Goal: Task Accomplishment & Management: Use online tool/utility

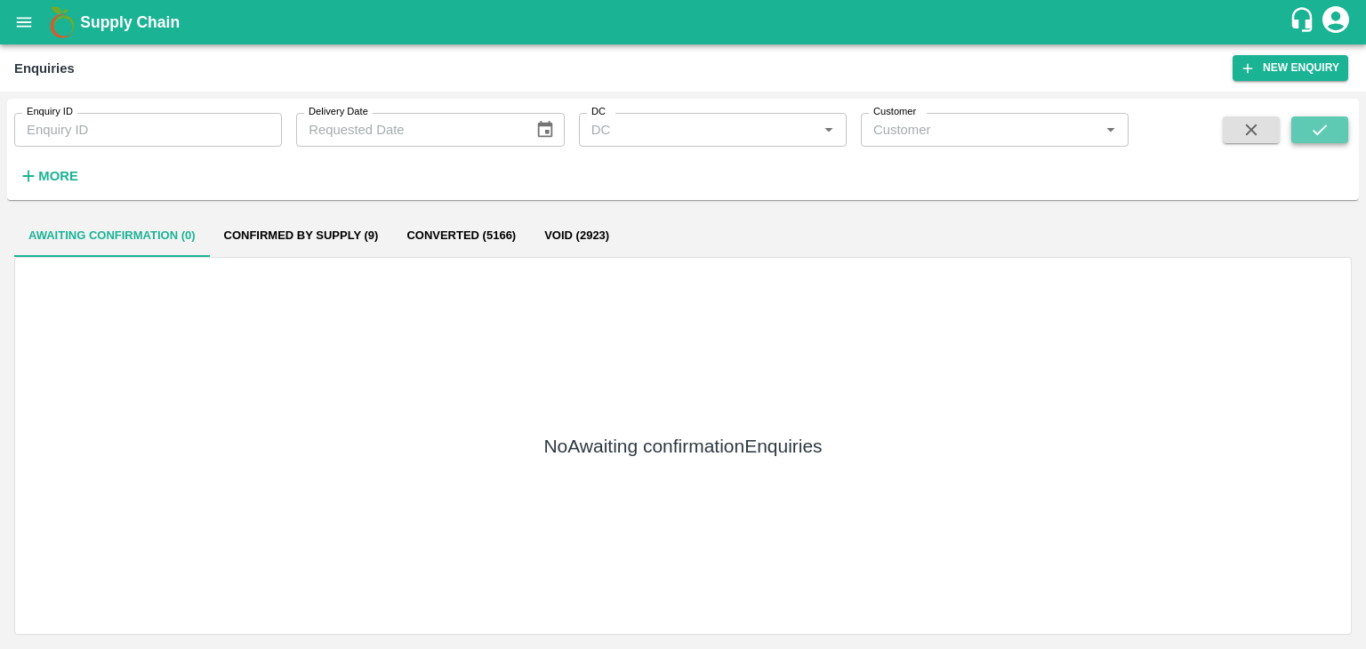
click at [1310, 139] on icon "submit" at bounding box center [1320, 130] width 20 height 20
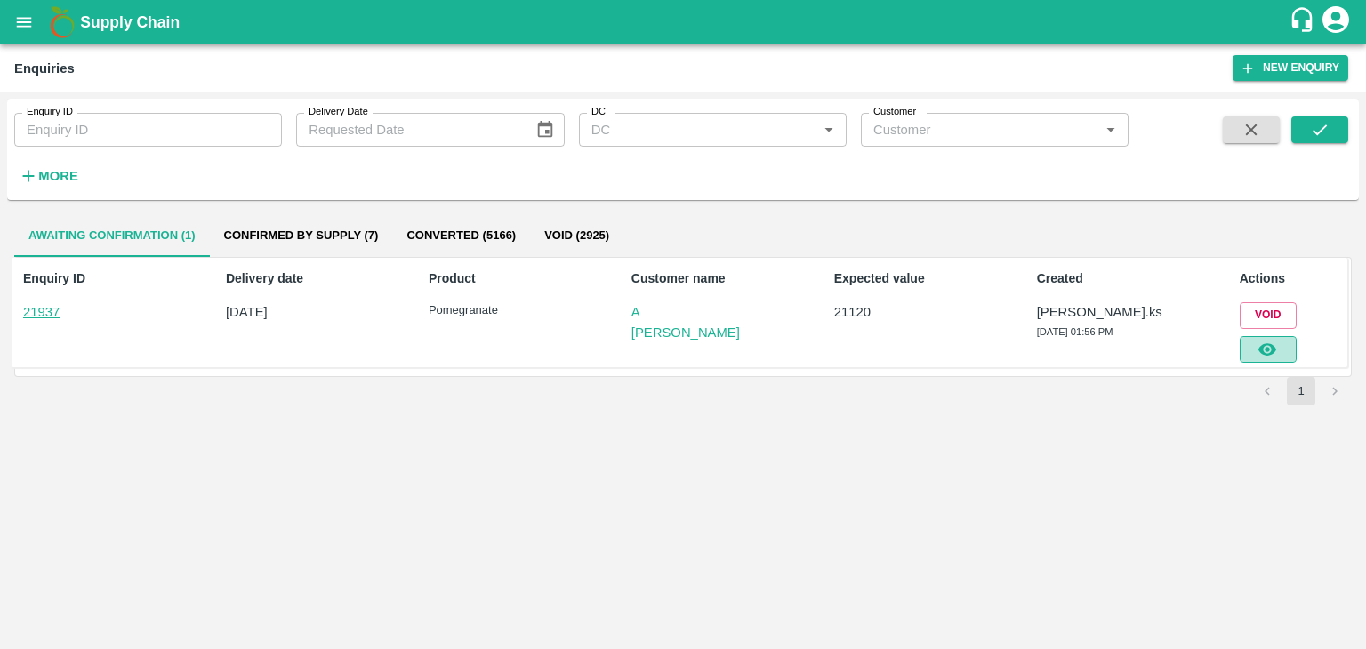
click at [1266, 349] on icon "button" at bounding box center [1267, 349] width 18 height 12
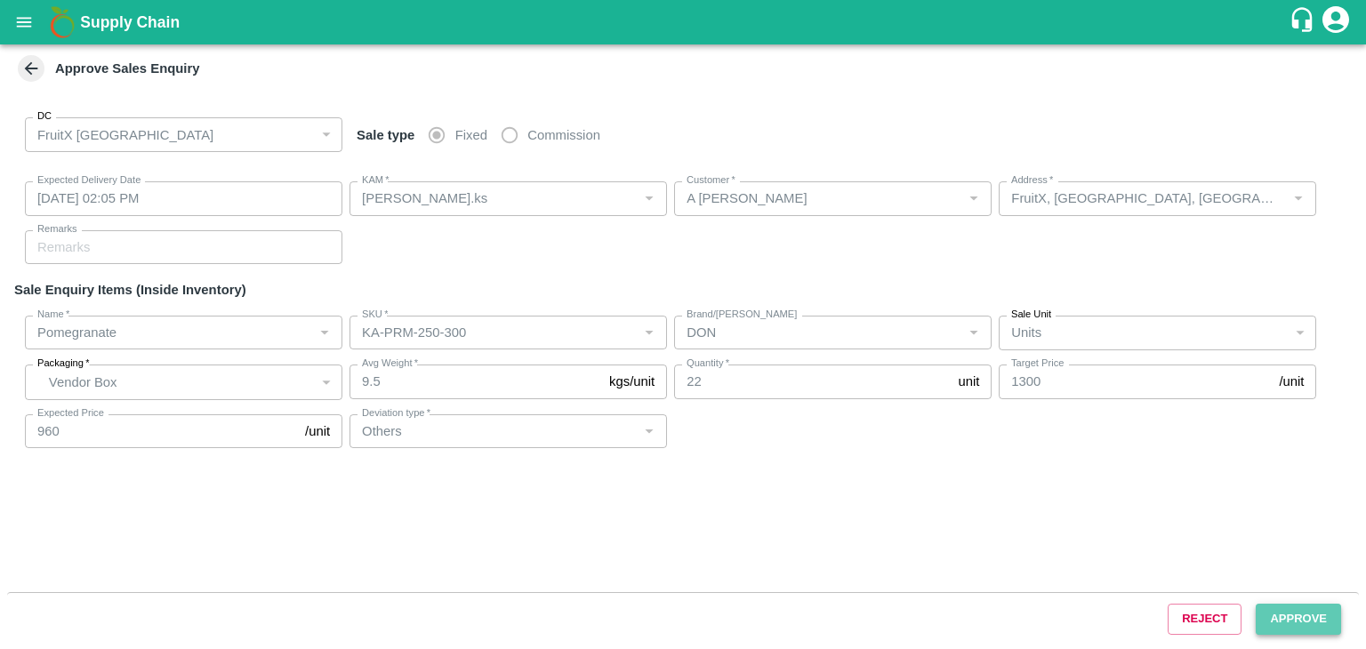
click at [1292, 627] on button "Approve" at bounding box center [1297, 619] width 85 height 31
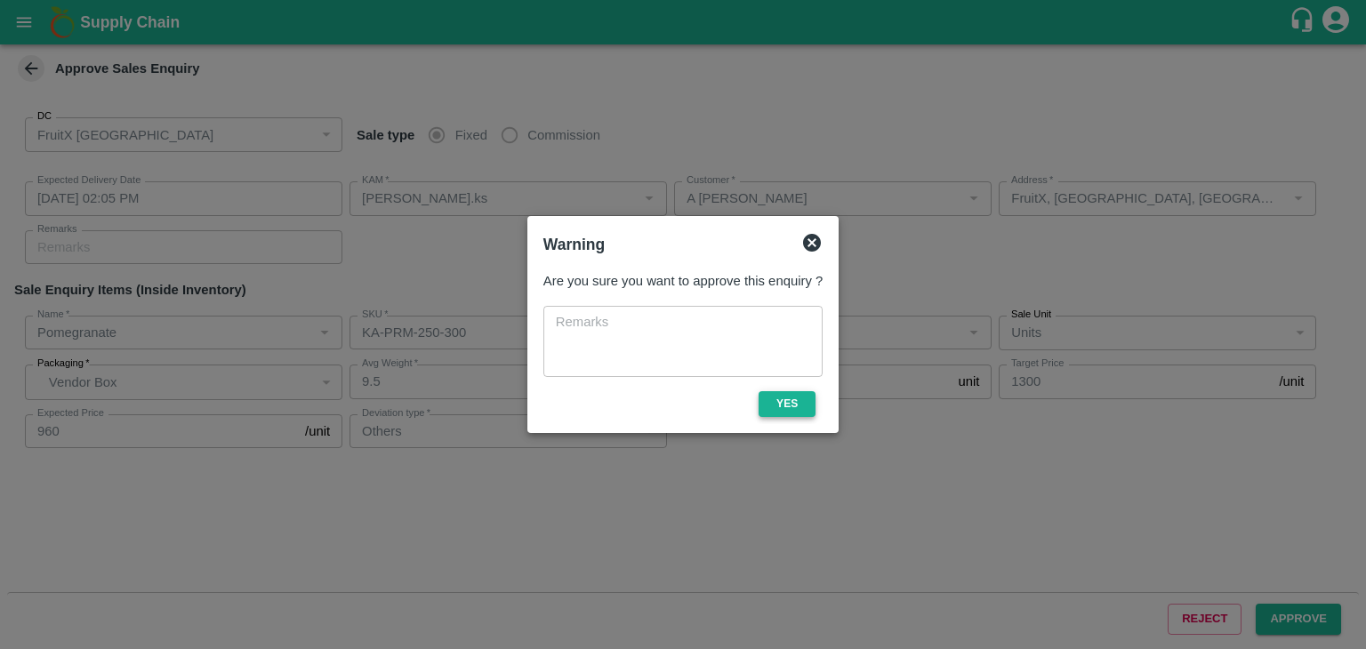
click at [797, 400] on button "Yes" at bounding box center [786, 404] width 57 height 26
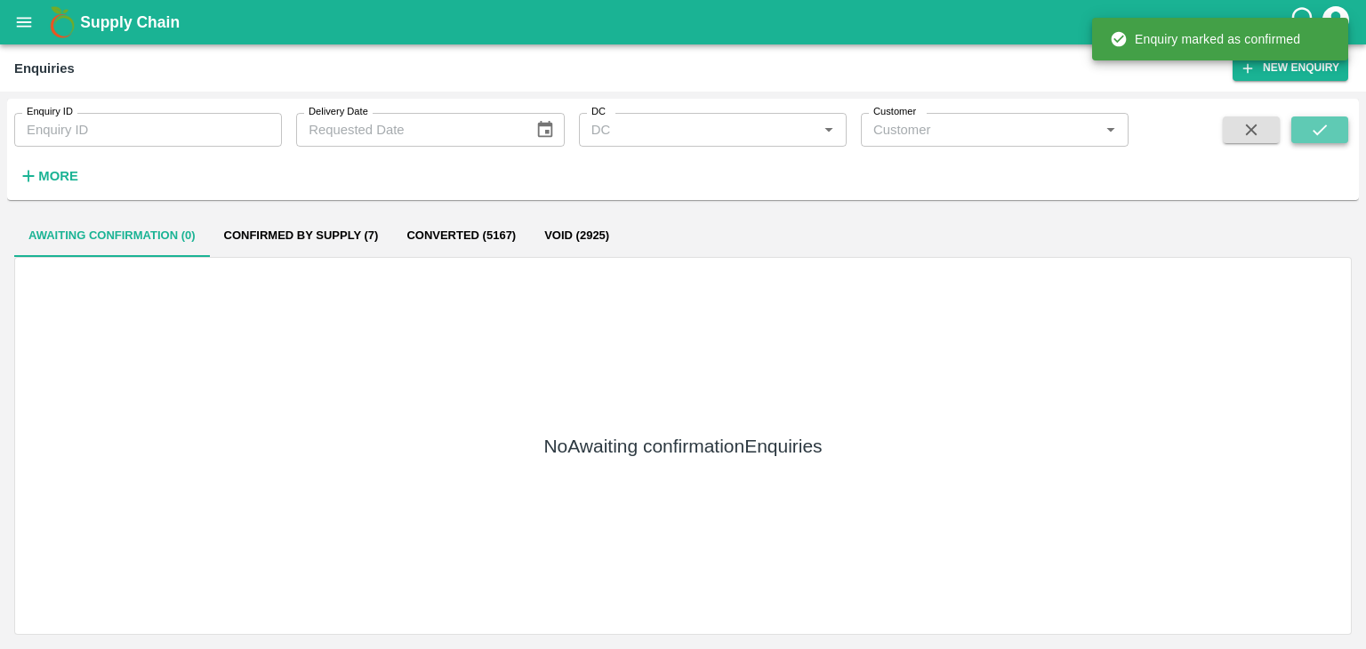
click at [1305, 120] on button "submit" at bounding box center [1319, 129] width 57 height 27
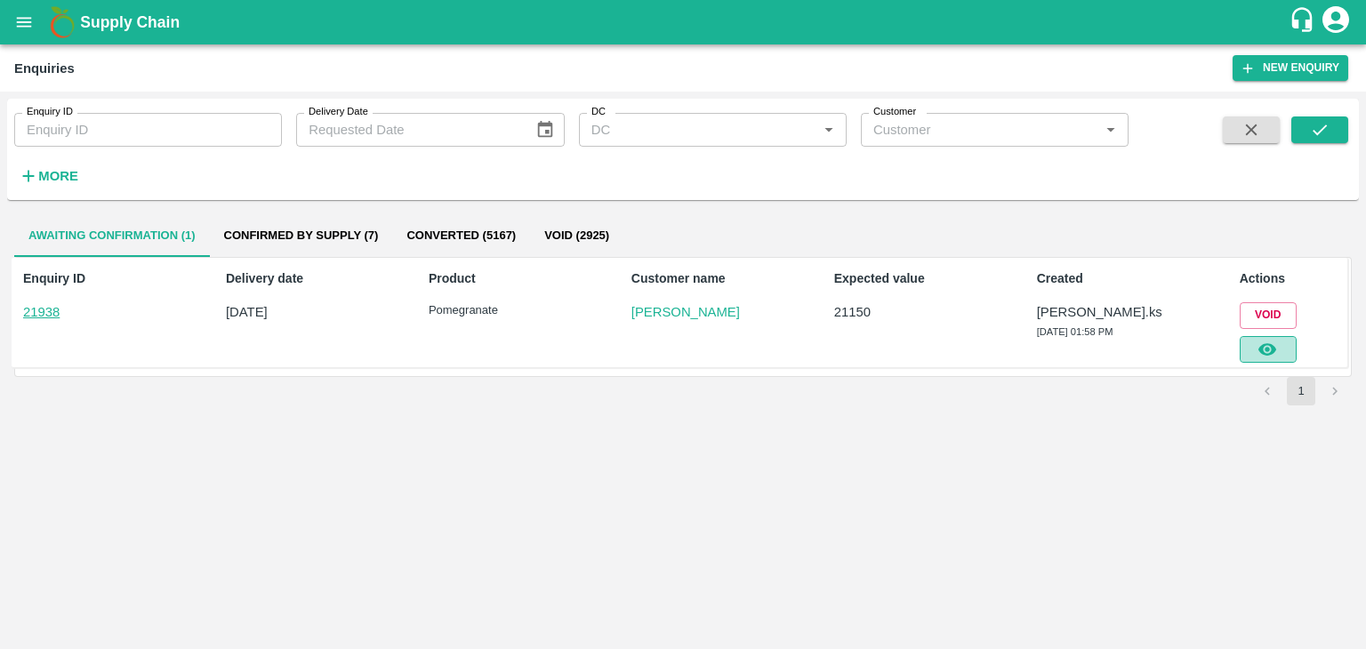
click at [1278, 346] on button "button" at bounding box center [1267, 349] width 57 height 27
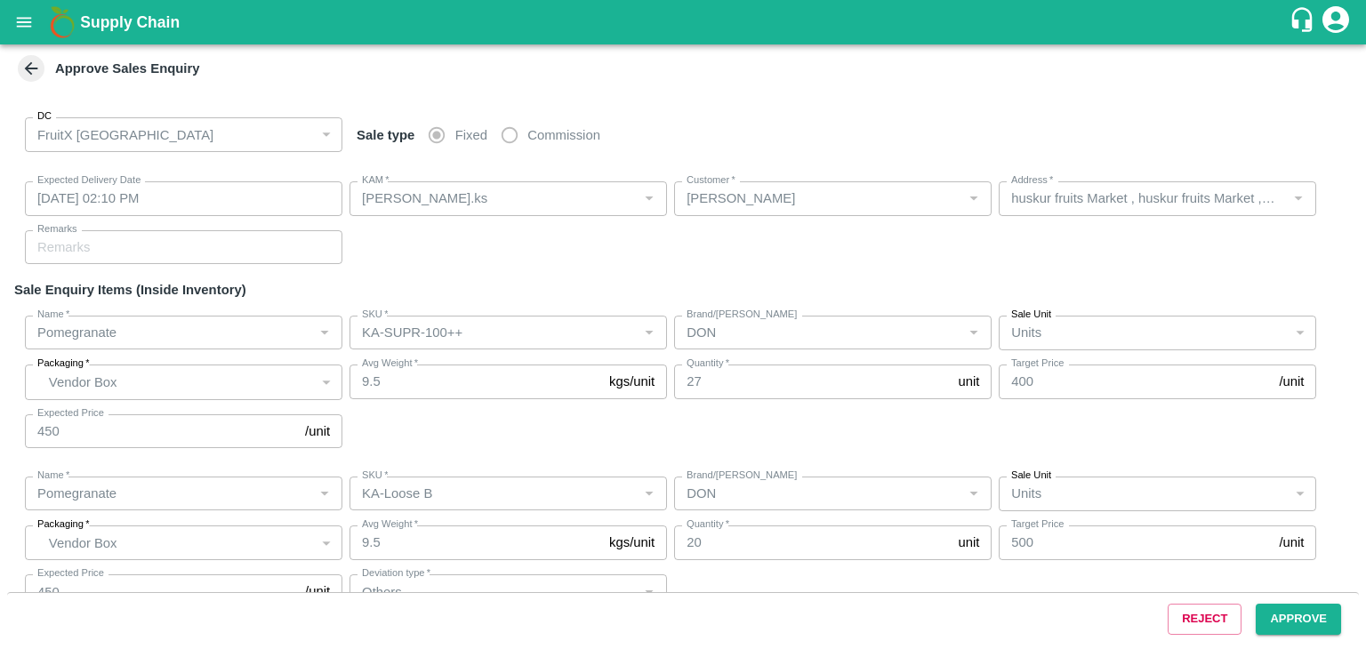
click at [1284, 641] on div "Reject Approve" at bounding box center [682, 618] width 1351 height 53
click at [1280, 634] on div "Reject Approve" at bounding box center [682, 618] width 1351 height 53
click at [1278, 630] on button "Approve" at bounding box center [1297, 619] width 85 height 31
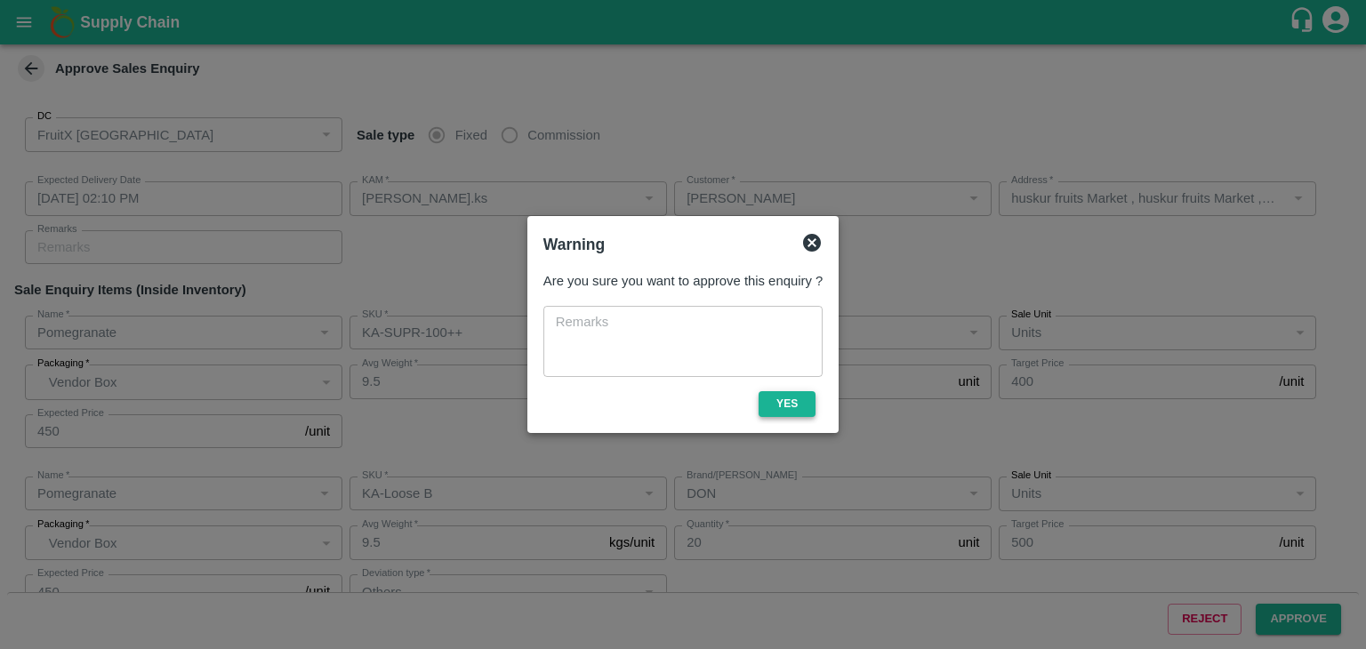
click at [797, 399] on button "Yes" at bounding box center [786, 404] width 57 height 26
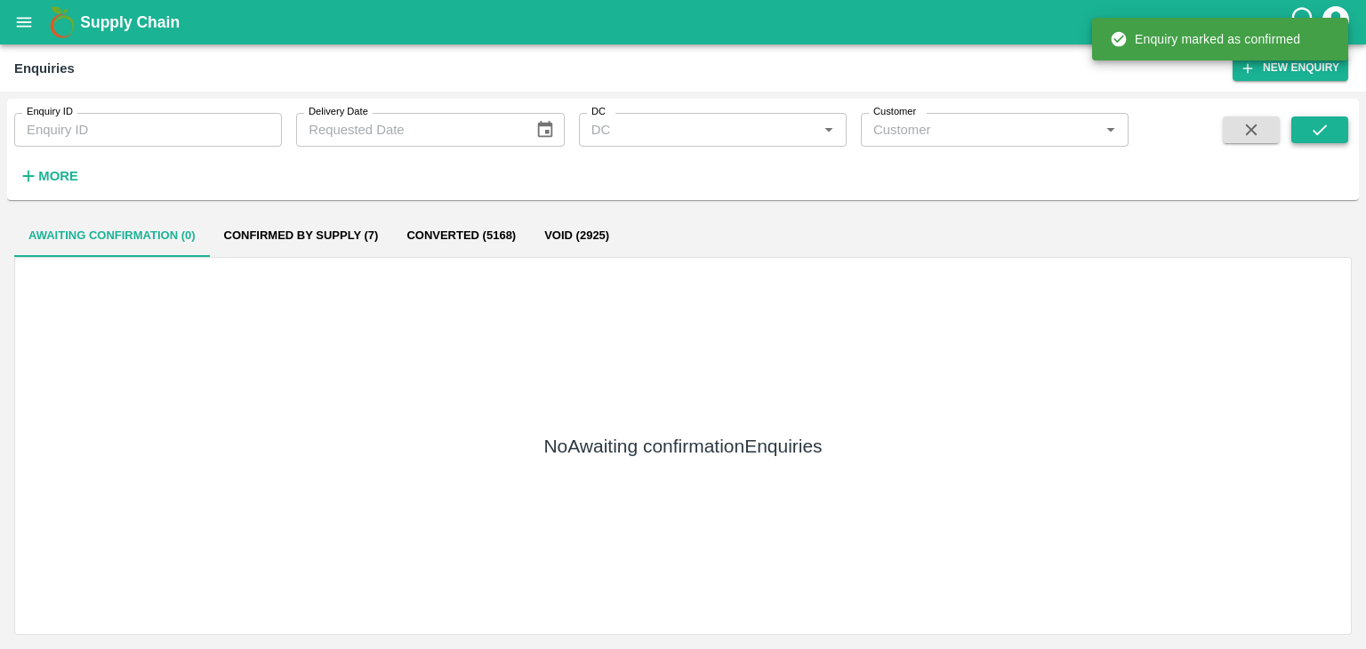
click at [1294, 136] on button "submit" at bounding box center [1319, 129] width 57 height 27
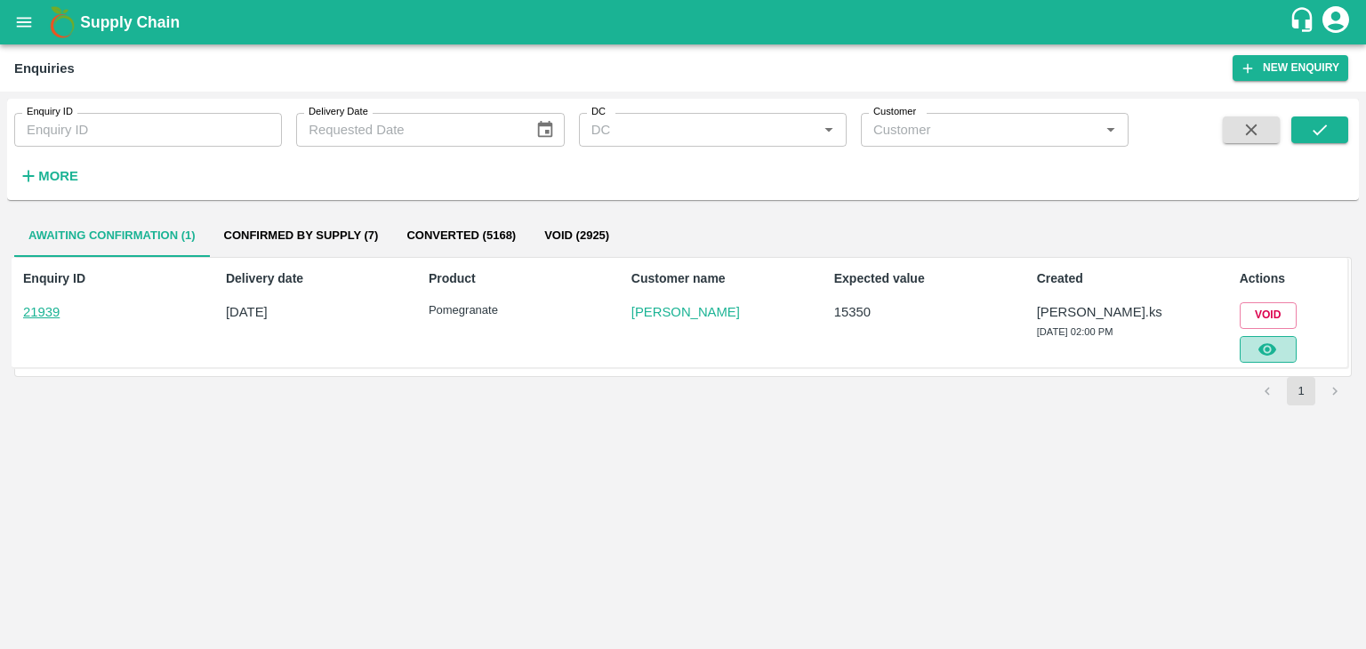
click at [1271, 360] on button "button" at bounding box center [1267, 349] width 57 height 27
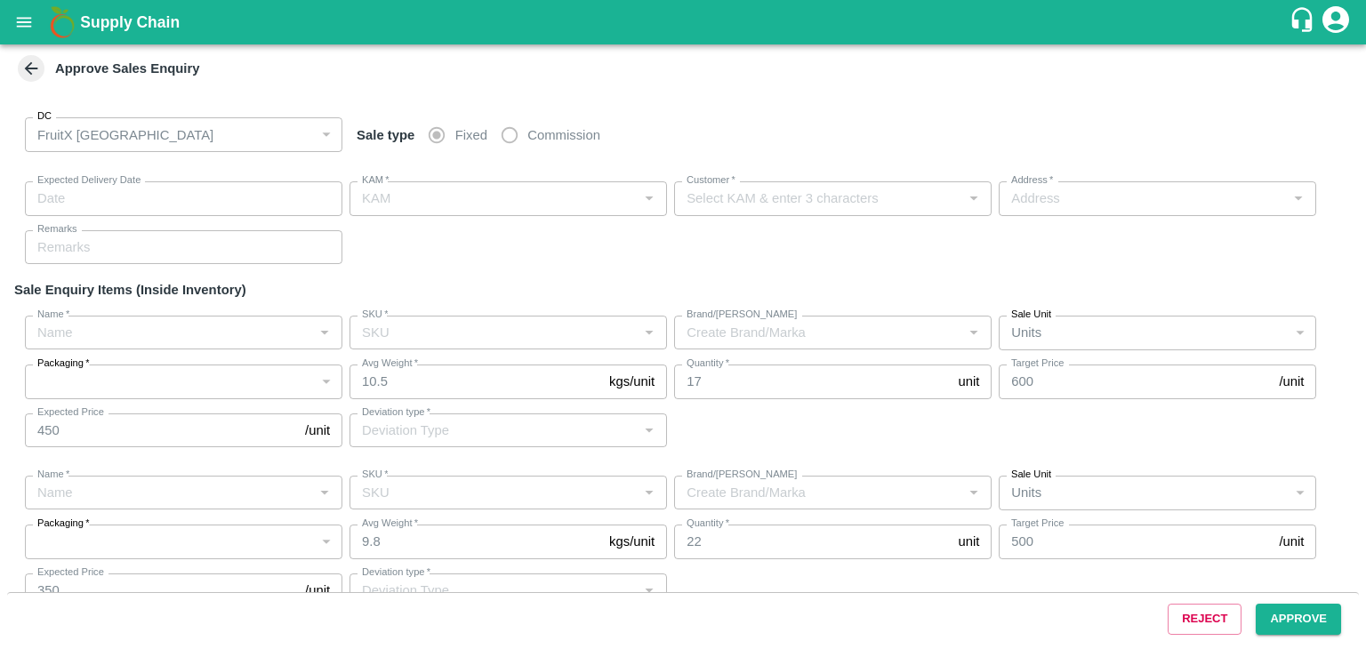
type input "13/09/2025 02:15 PM"
type input "Srinivasa.ks"
type input "Mohamed Tajouddin"
type input "huskur fruits Market , huskur fruits Market , Bangalore, Bangalore Urban, KARNA…"
type input "Pomegranate"
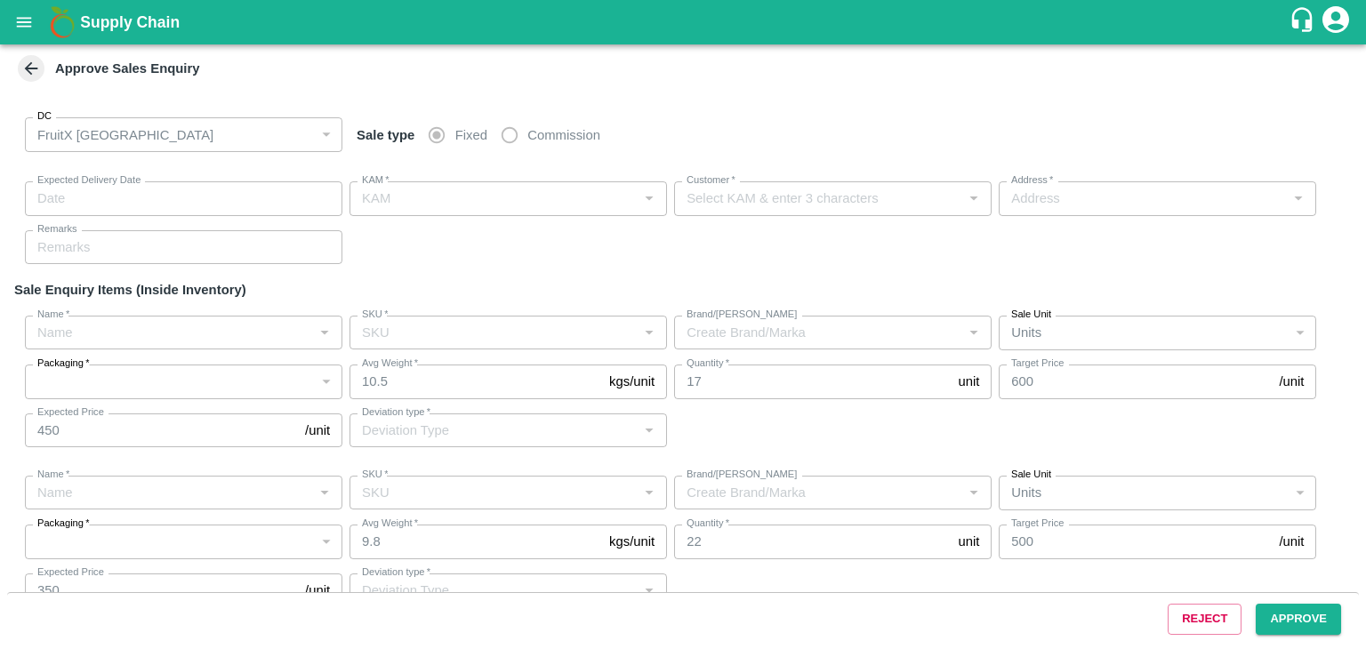
type input "KA-Loose A"
type input "VK"
type input "Others"
type input "Pomegranate"
type input "KA-Loose B"
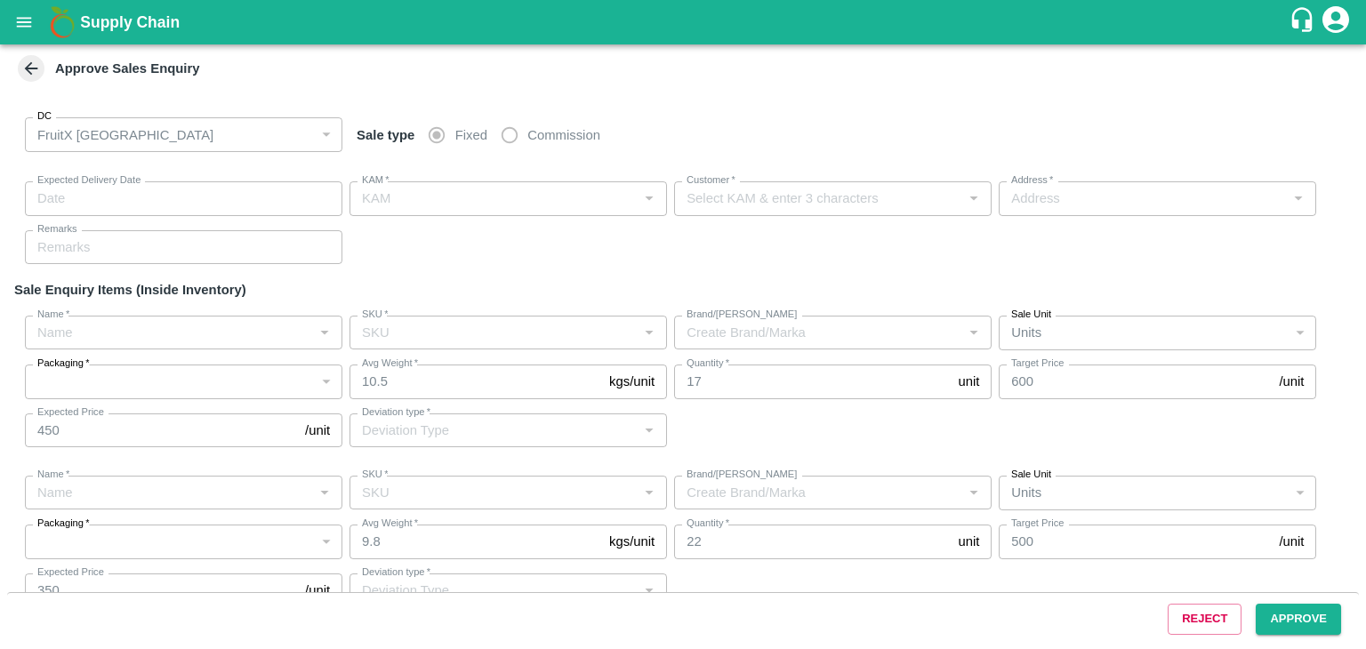
type input "VK"
type input "Others"
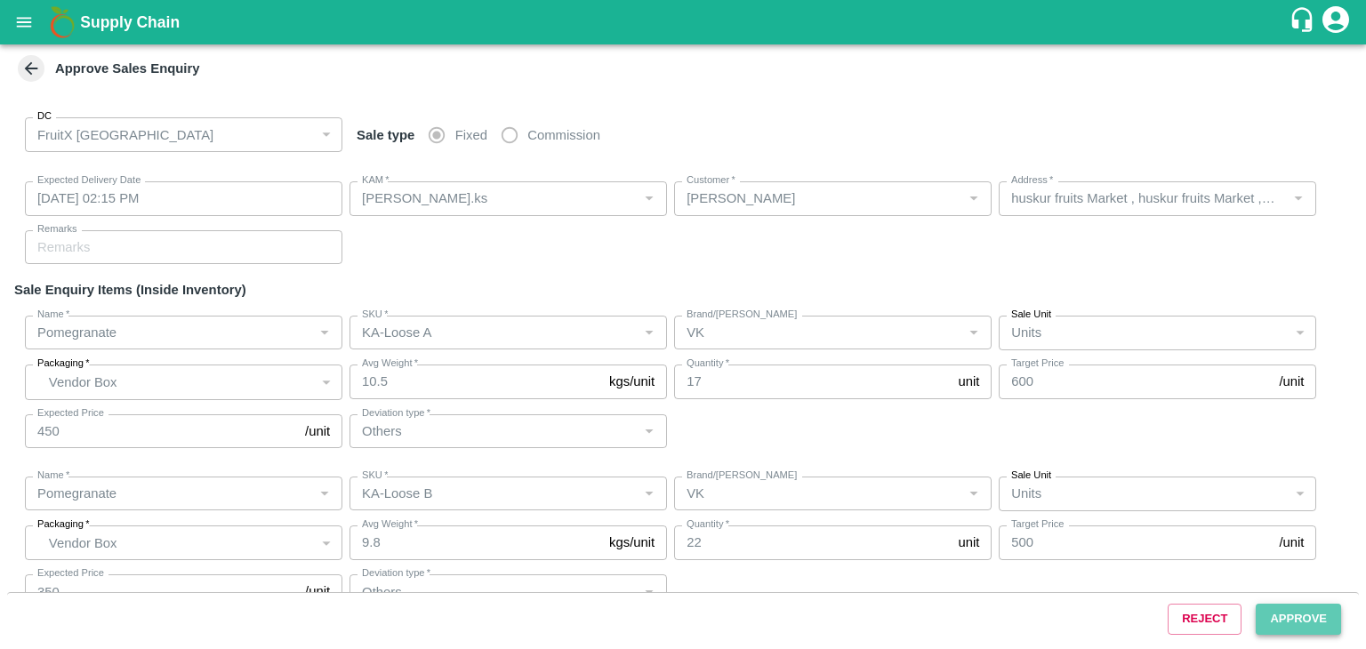
click at [1281, 621] on button "Approve" at bounding box center [1297, 619] width 85 height 31
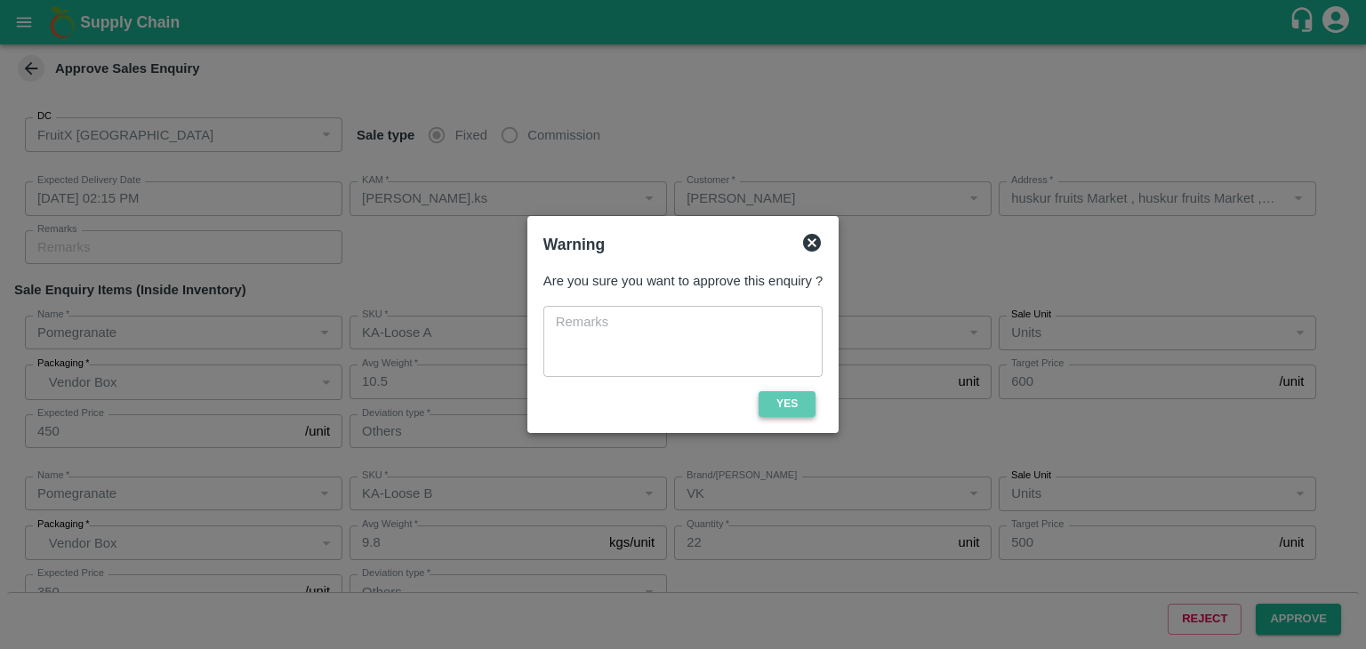
click at [812, 408] on button "Yes" at bounding box center [786, 404] width 57 height 26
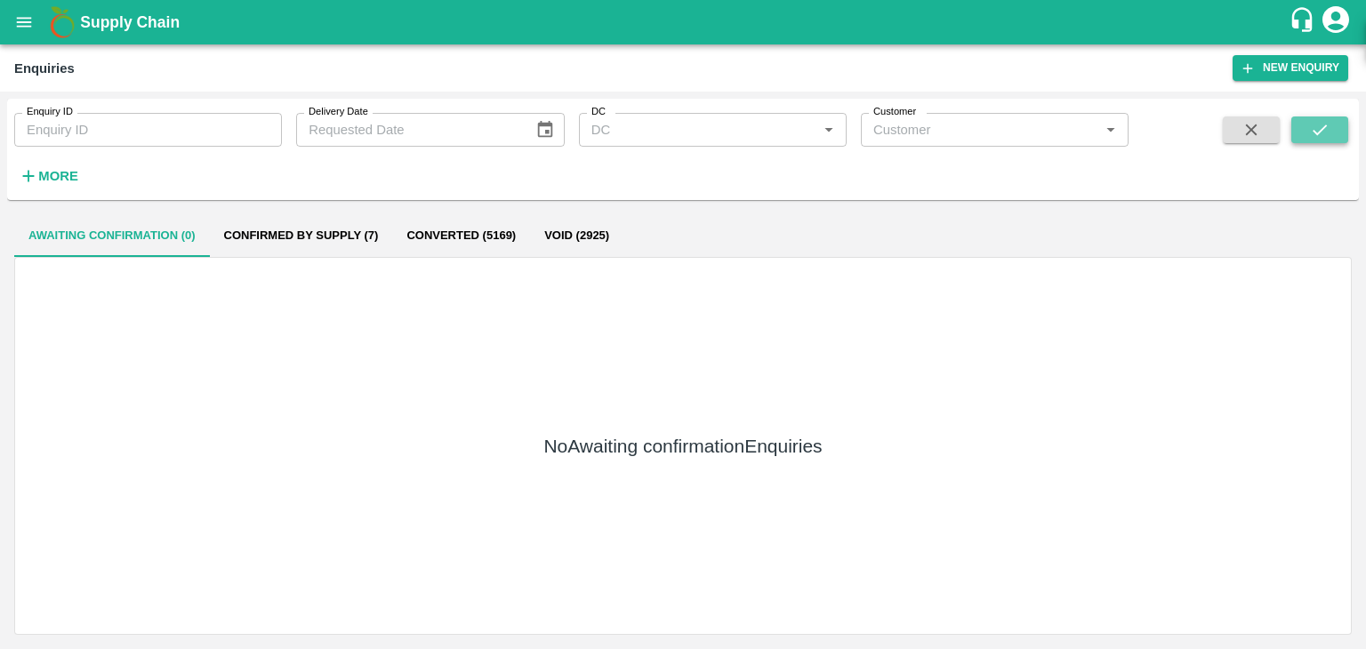
click at [1310, 132] on icon "submit" at bounding box center [1320, 130] width 20 height 20
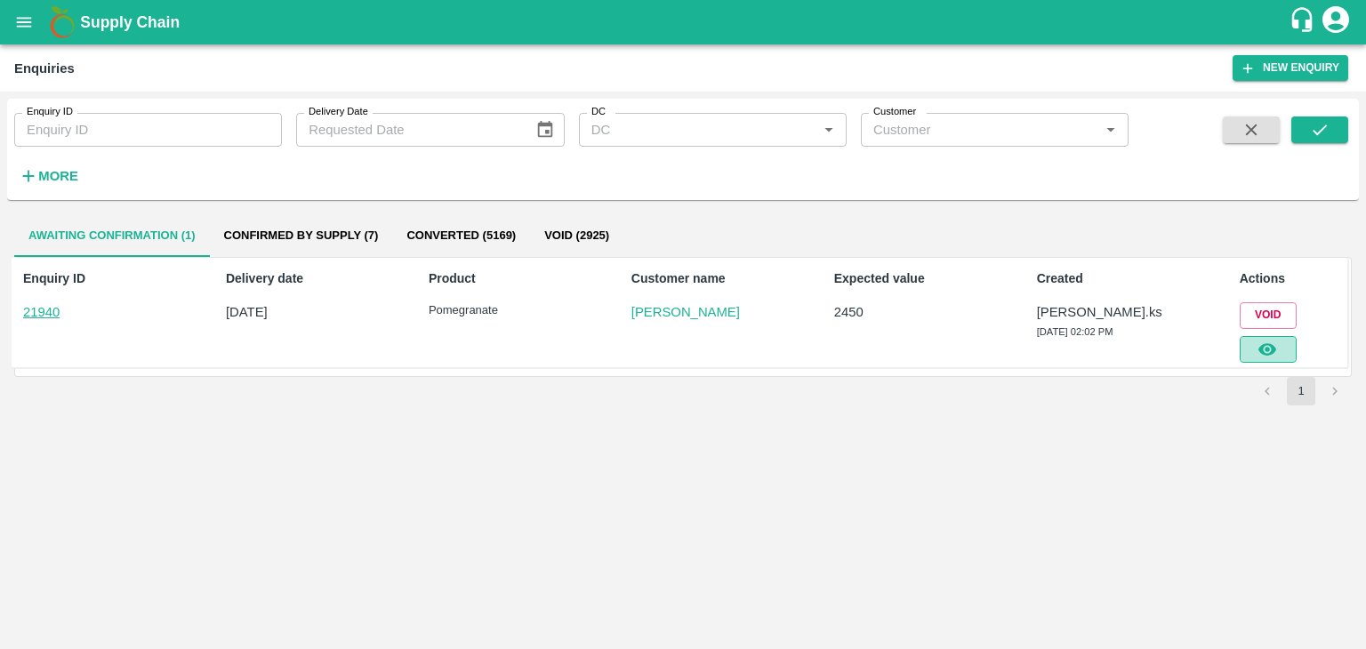
click at [1262, 356] on icon "button" at bounding box center [1267, 350] width 20 height 20
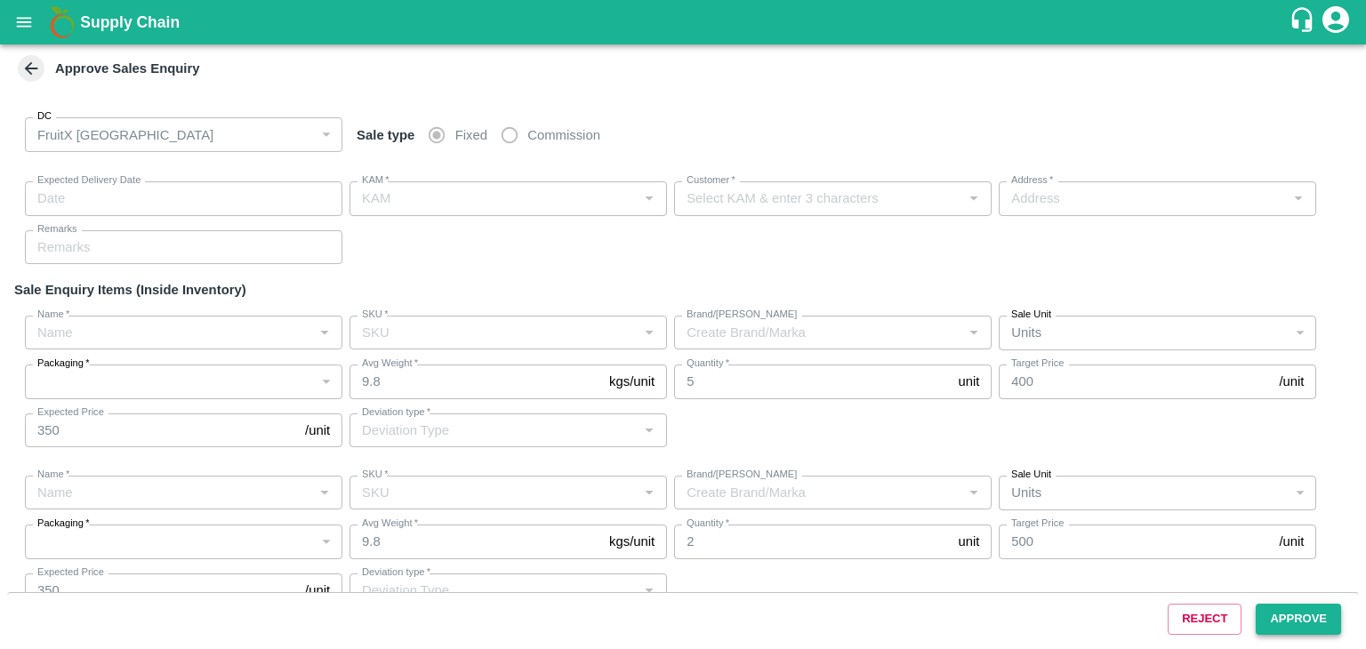
type input "13/09/2025 02:10 PM"
type input "Srinivasa.ks"
type input "Mohammed Fareed"
type input "No 12, Noha street, C Street broad way road, , Shivajinagar Bangalore north, Ba…"
type input "Pomegranate"
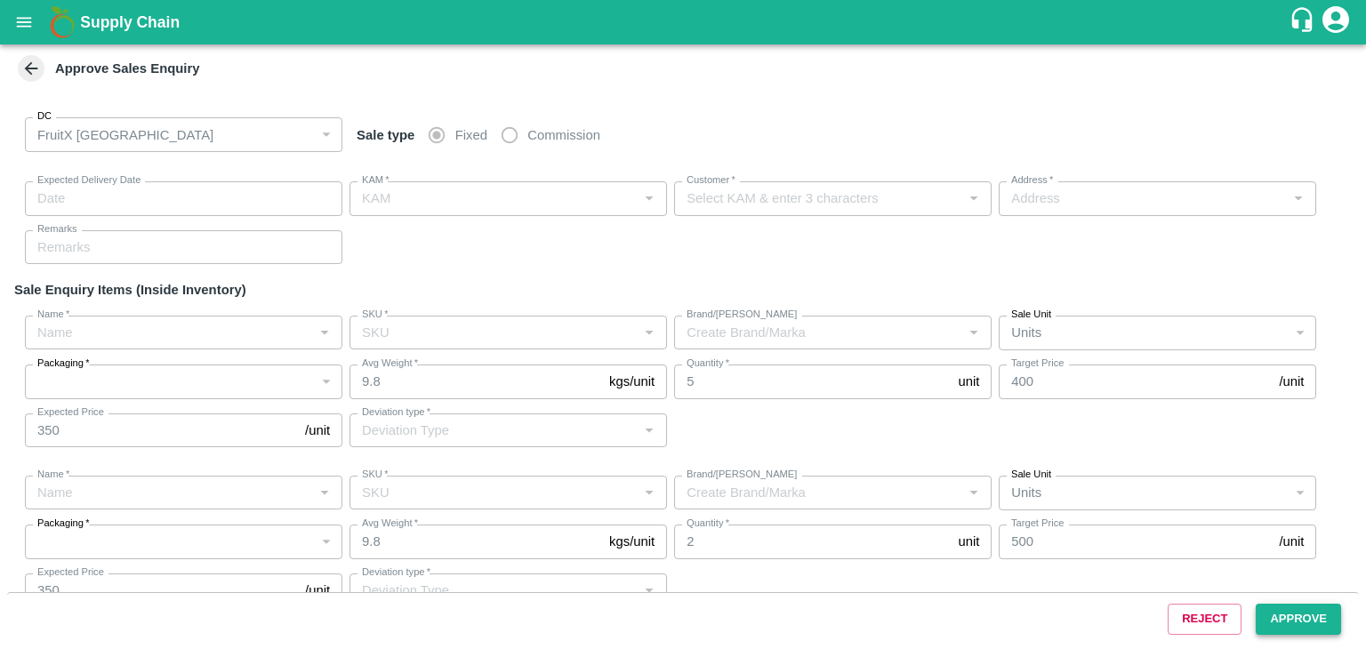
type input "KA-PRM-180++"
type input "VK"
type input "Others"
type input "Pomegranate"
type input "Mandi Mix"
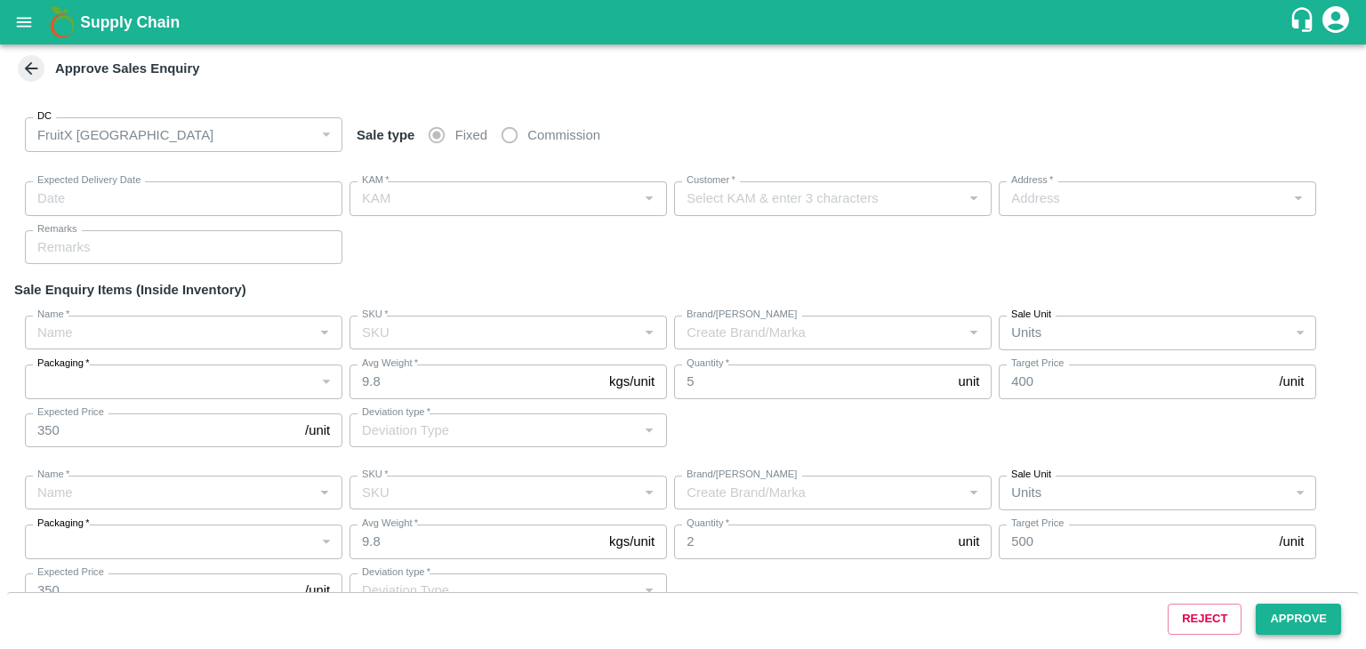
type input "VK"
type input "Others"
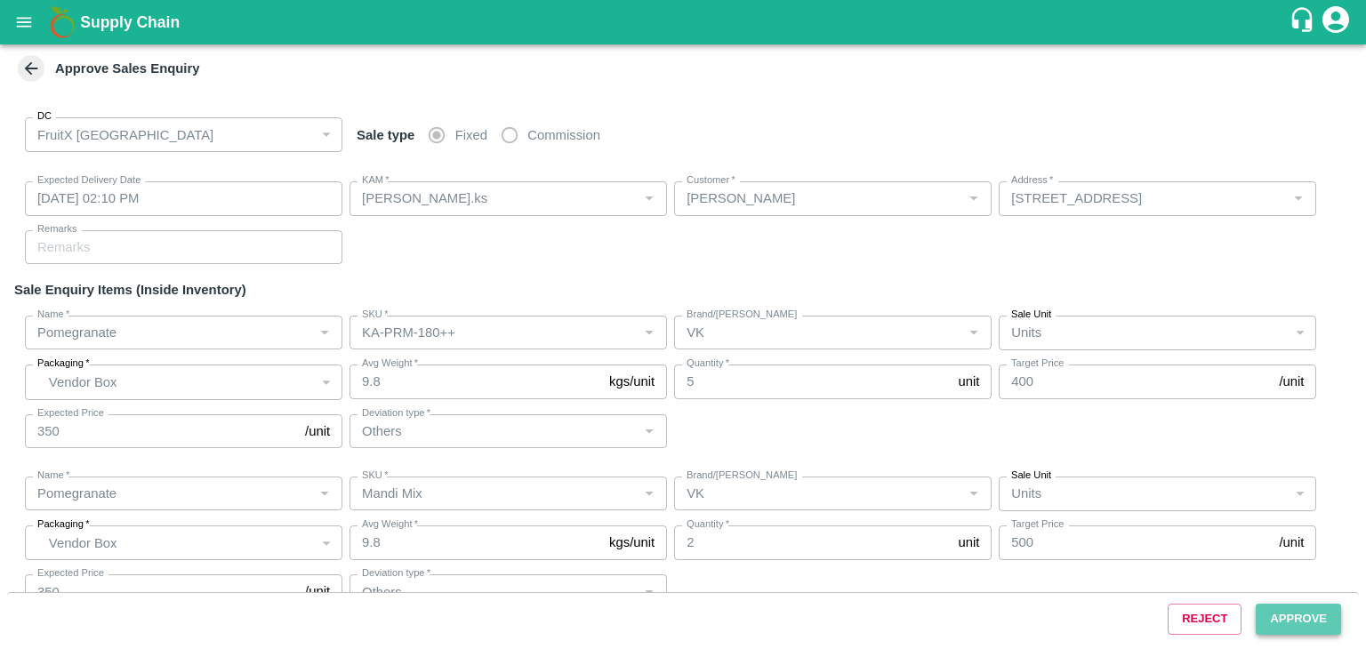
click at [1308, 621] on button "Approve" at bounding box center [1297, 619] width 85 height 31
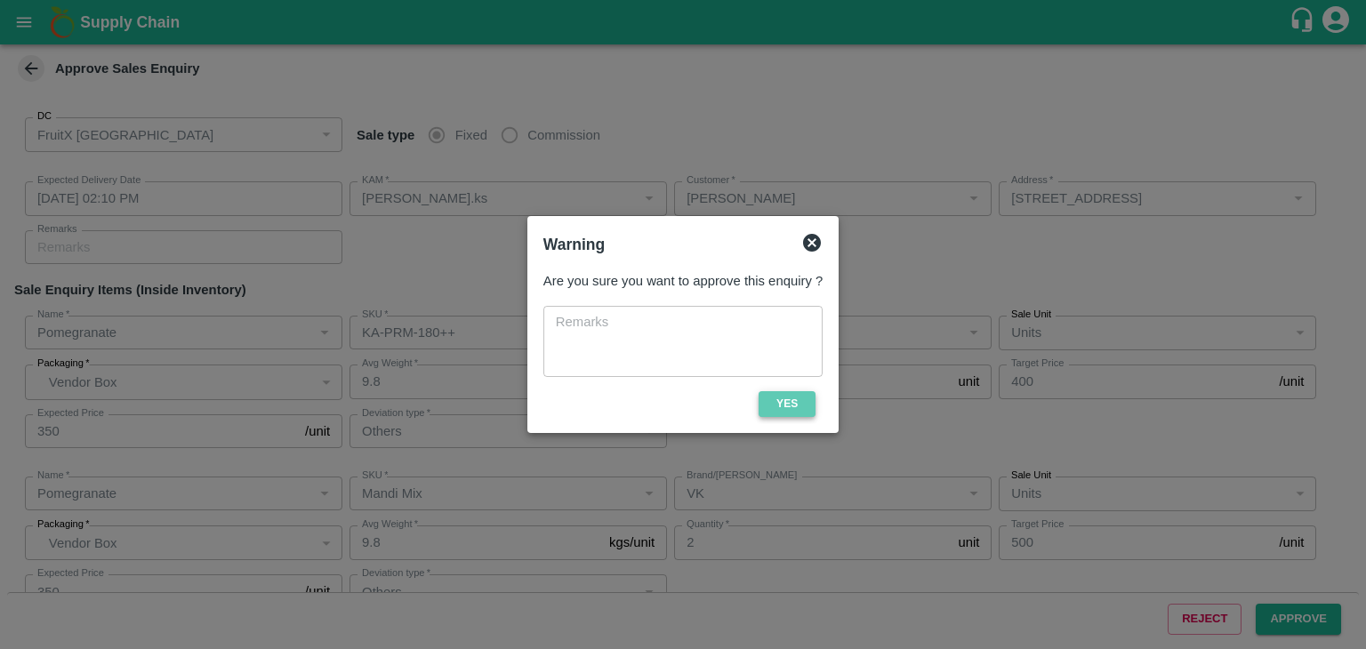
click at [805, 403] on button "Yes" at bounding box center [786, 404] width 57 height 26
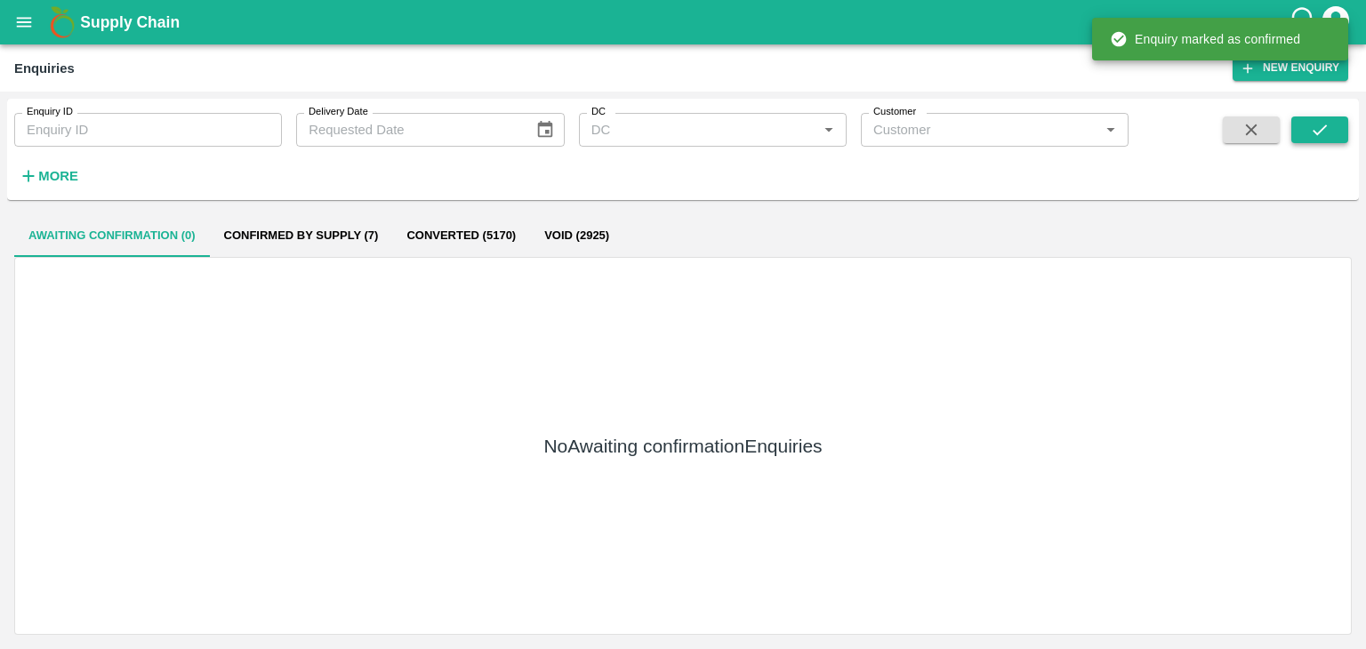
click at [1306, 126] on button "submit" at bounding box center [1319, 129] width 57 height 27
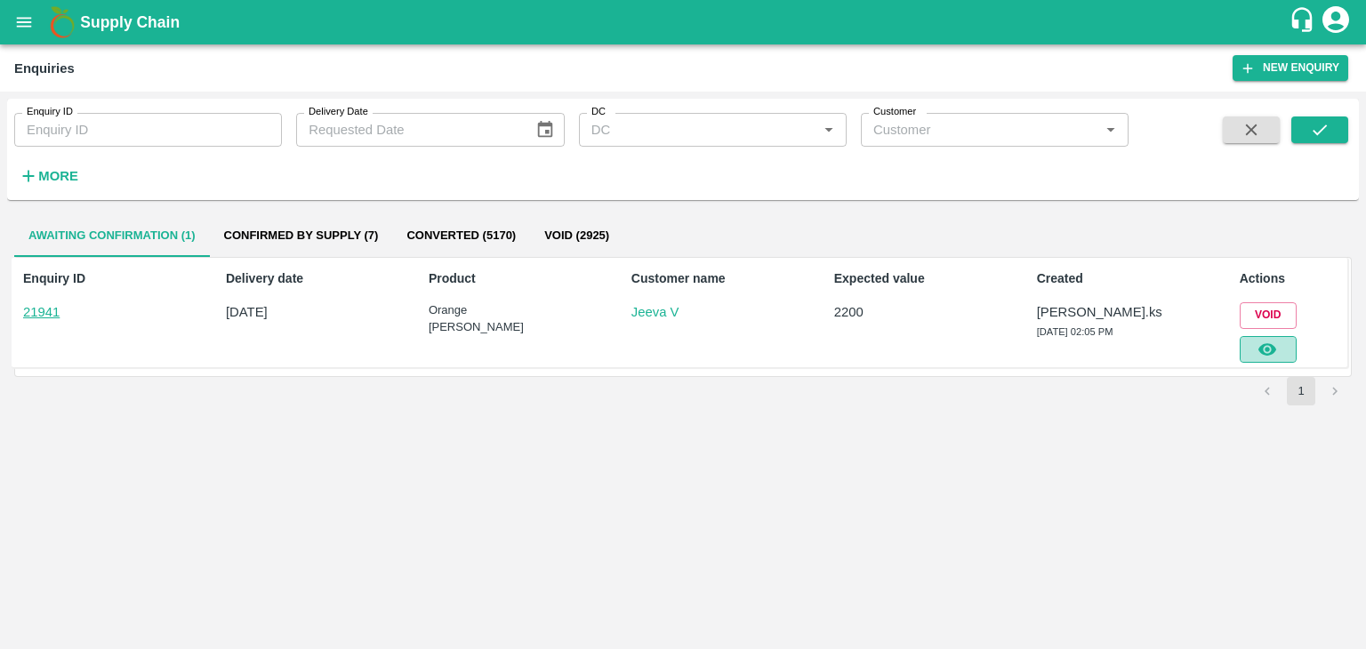
click at [1281, 343] on button "button" at bounding box center [1267, 349] width 57 height 27
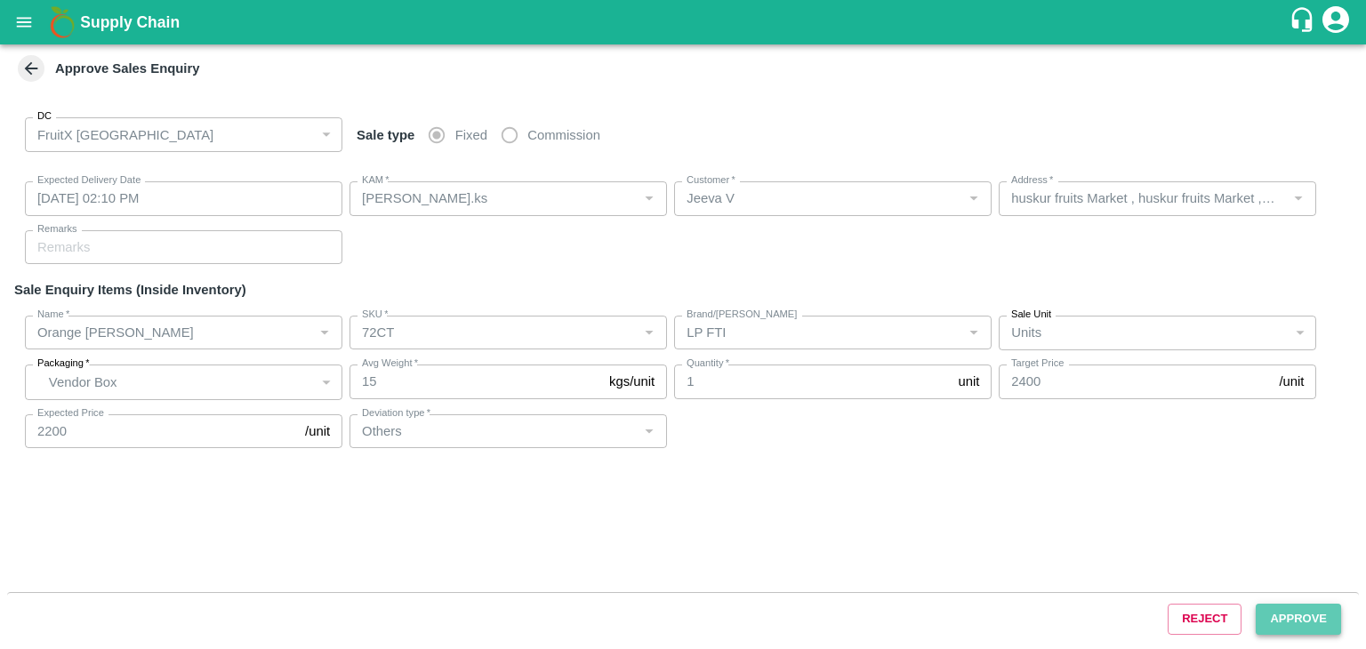
click at [1285, 609] on button "Approve" at bounding box center [1297, 619] width 85 height 31
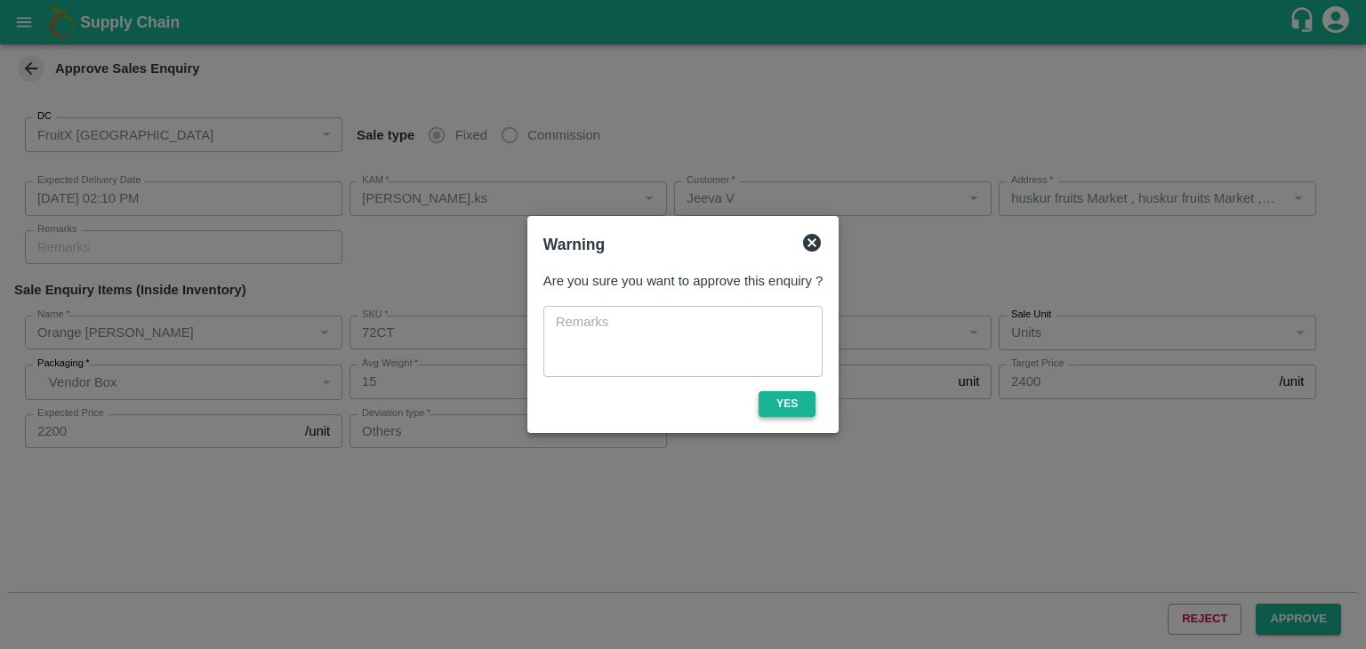
click at [777, 406] on button "Yes" at bounding box center [786, 404] width 57 height 26
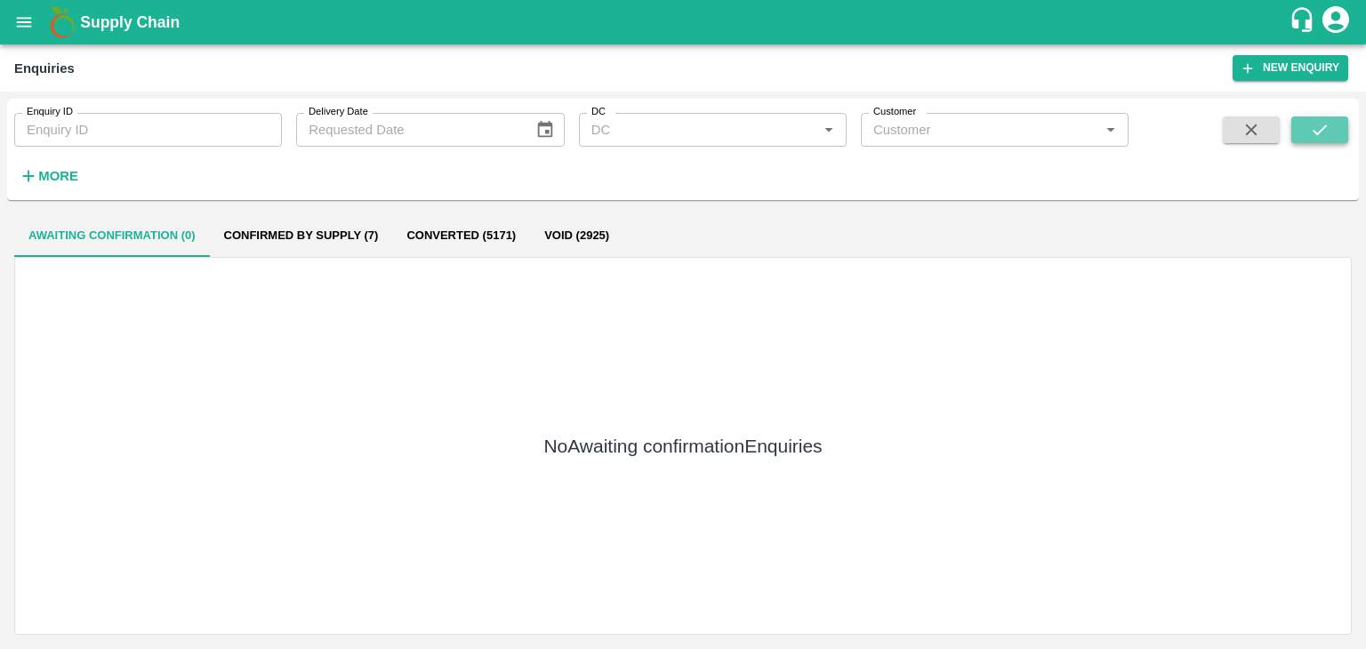
click at [1324, 134] on icon "submit" at bounding box center [1320, 130] width 20 height 20
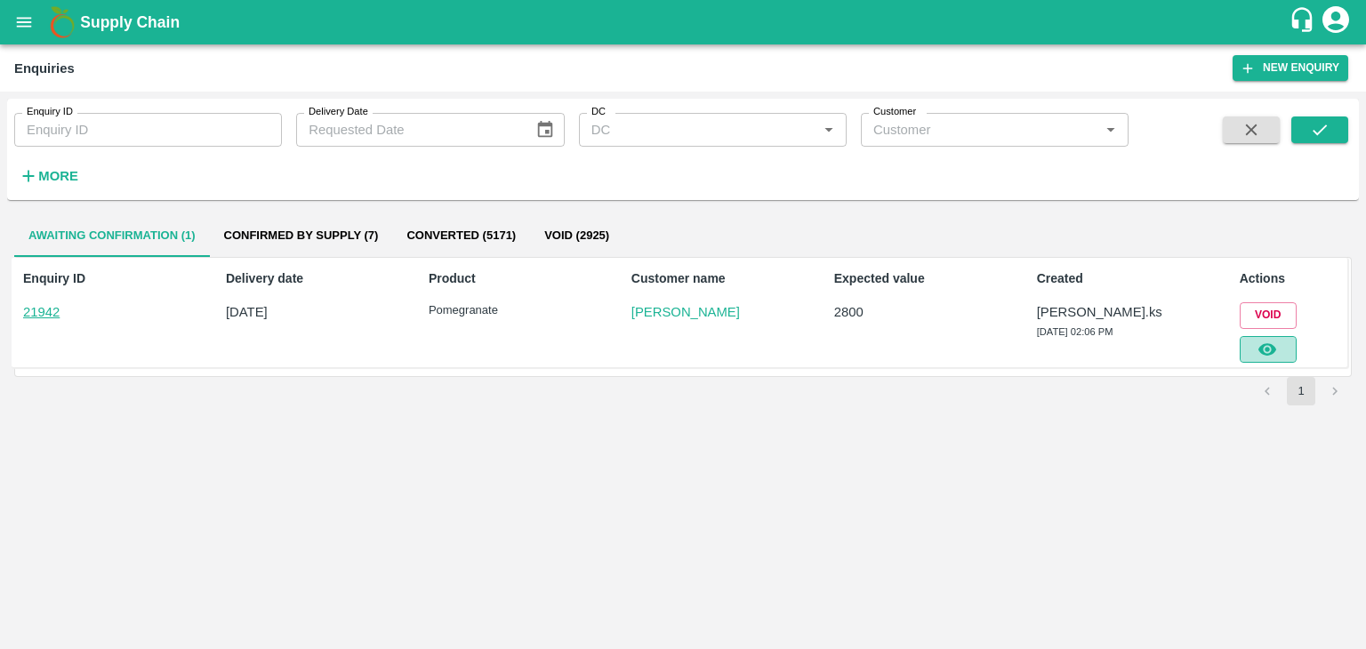
click at [1258, 349] on icon "button" at bounding box center [1267, 350] width 20 height 20
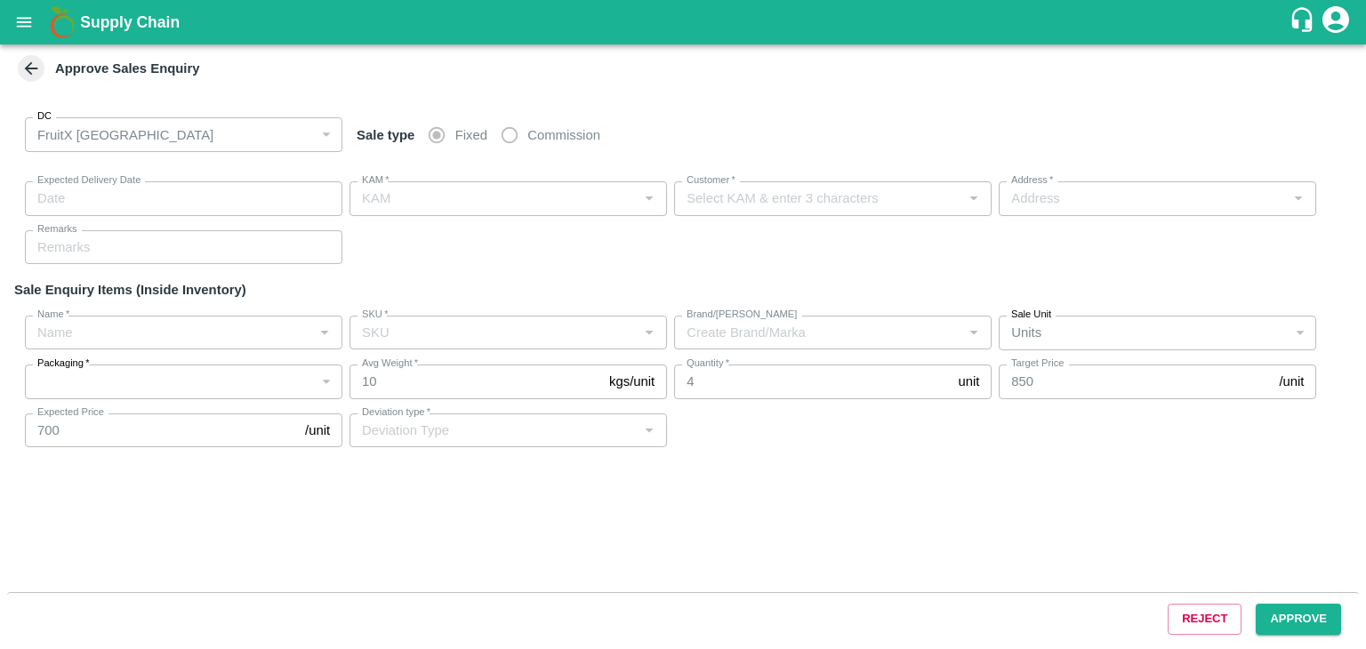
type input "13/09/2025 02:10 PM"
type input "Srinivasa.ks"
type input "Mohammed Fareed"
type input "No 12, Noha street, C Street broad way road, , Shivajinagar Bangalore north, Ba…"
type input "Pomegranate"
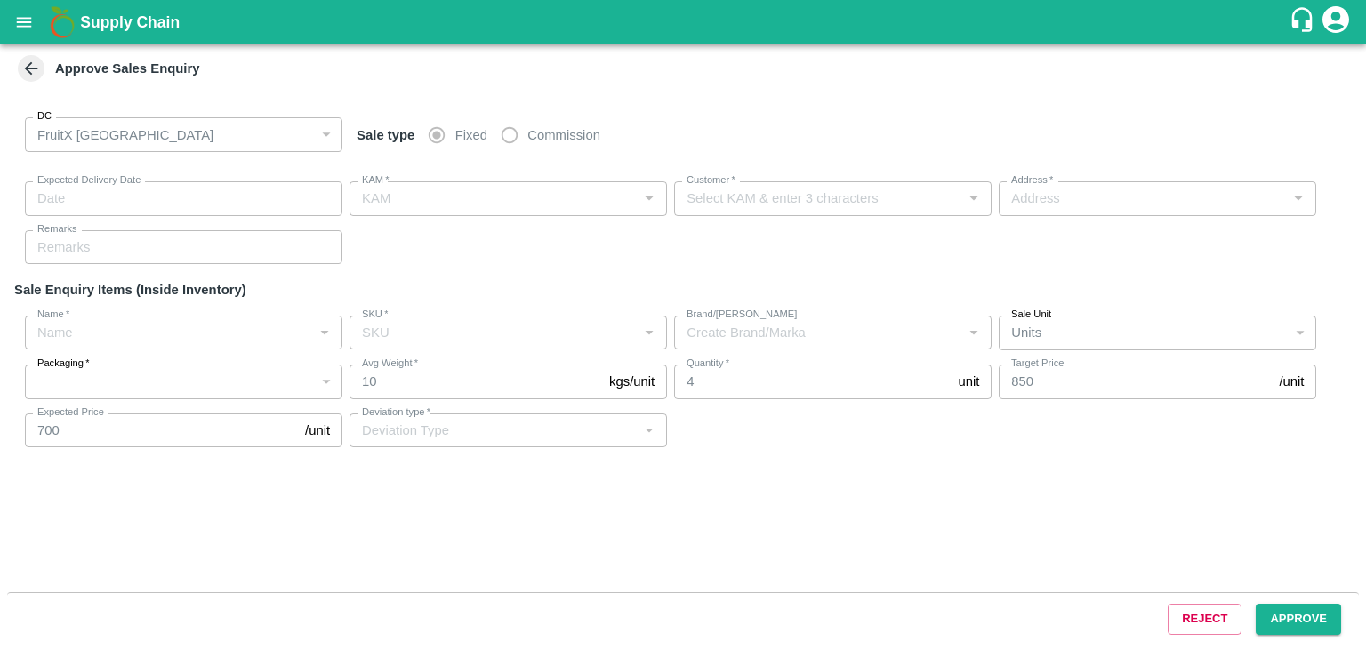
type input "KA-LP-250++"
type input "MSR"
type input "Others"
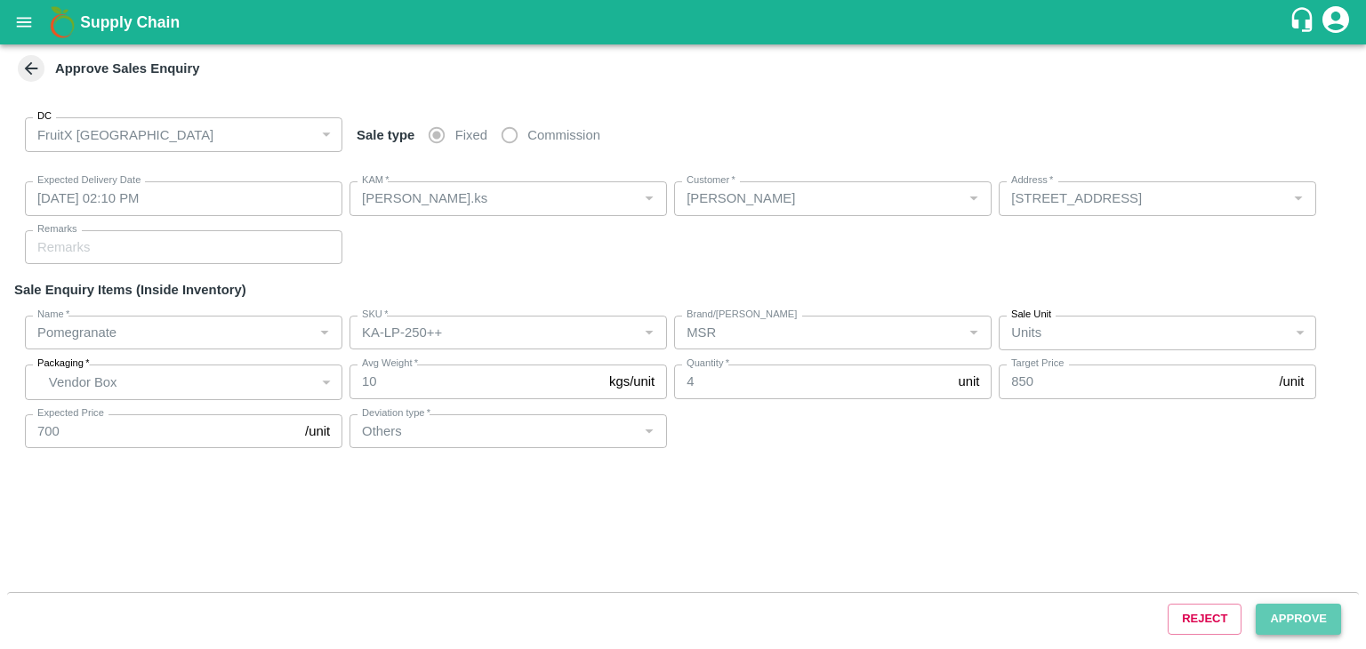
click at [1273, 605] on button "Approve" at bounding box center [1297, 619] width 85 height 31
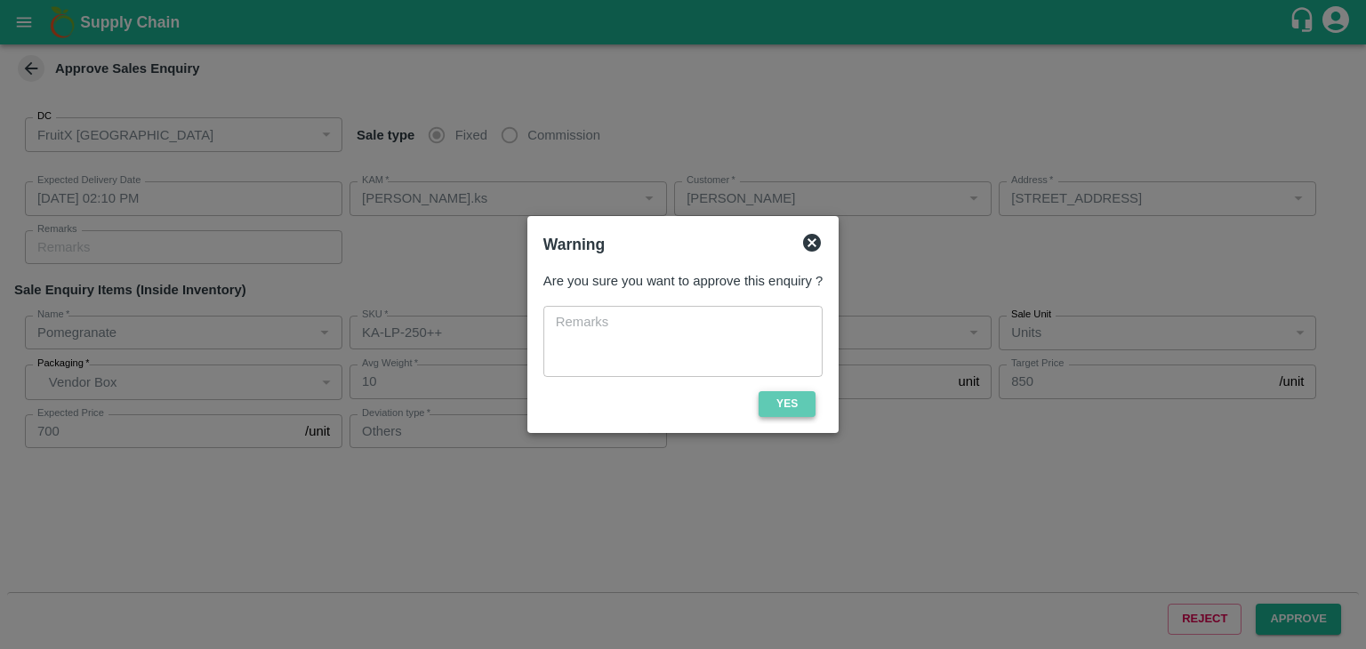
click at [809, 408] on button "Yes" at bounding box center [786, 404] width 57 height 26
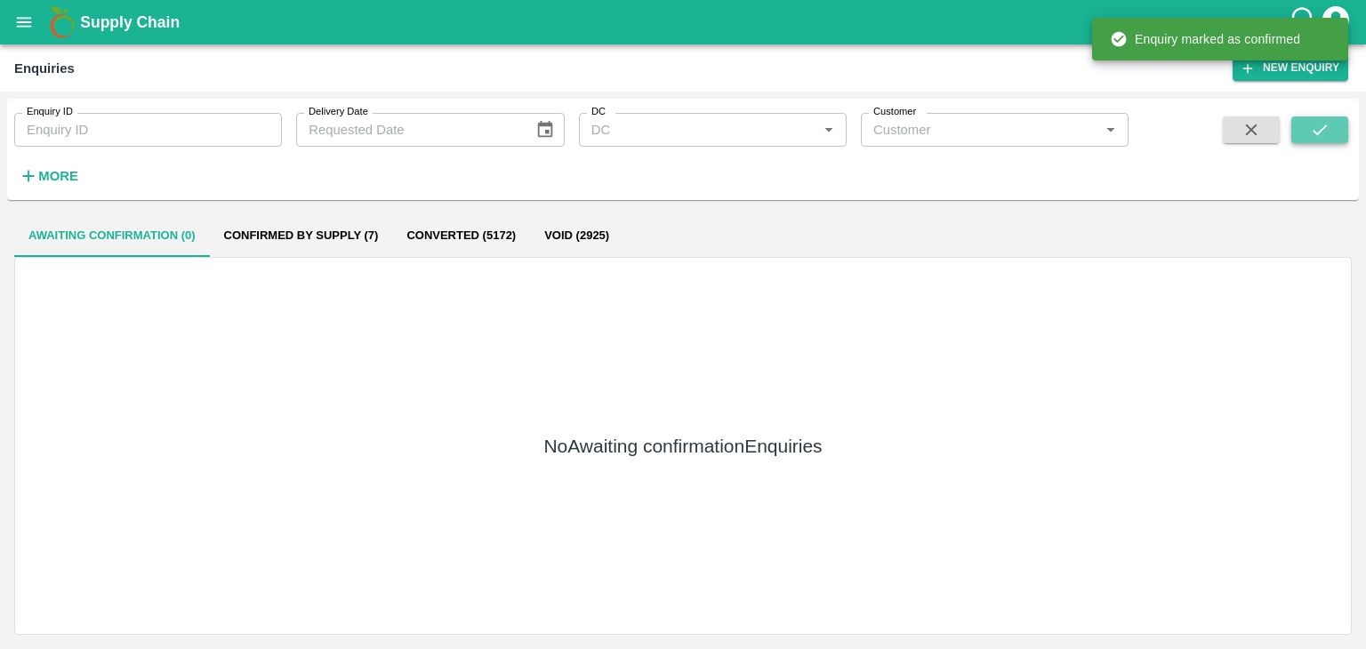
click at [1329, 129] on button "submit" at bounding box center [1319, 129] width 57 height 27
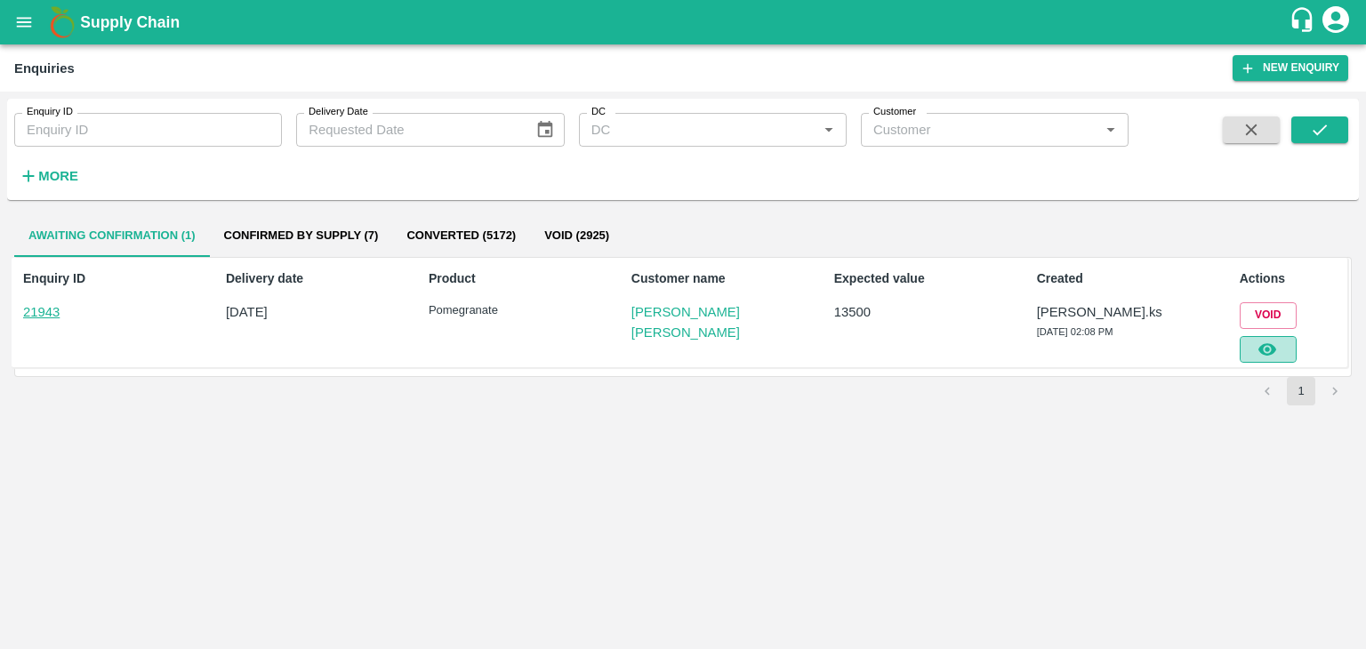
click at [1278, 349] on button "button" at bounding box center [1267, 349] width 57 height 27
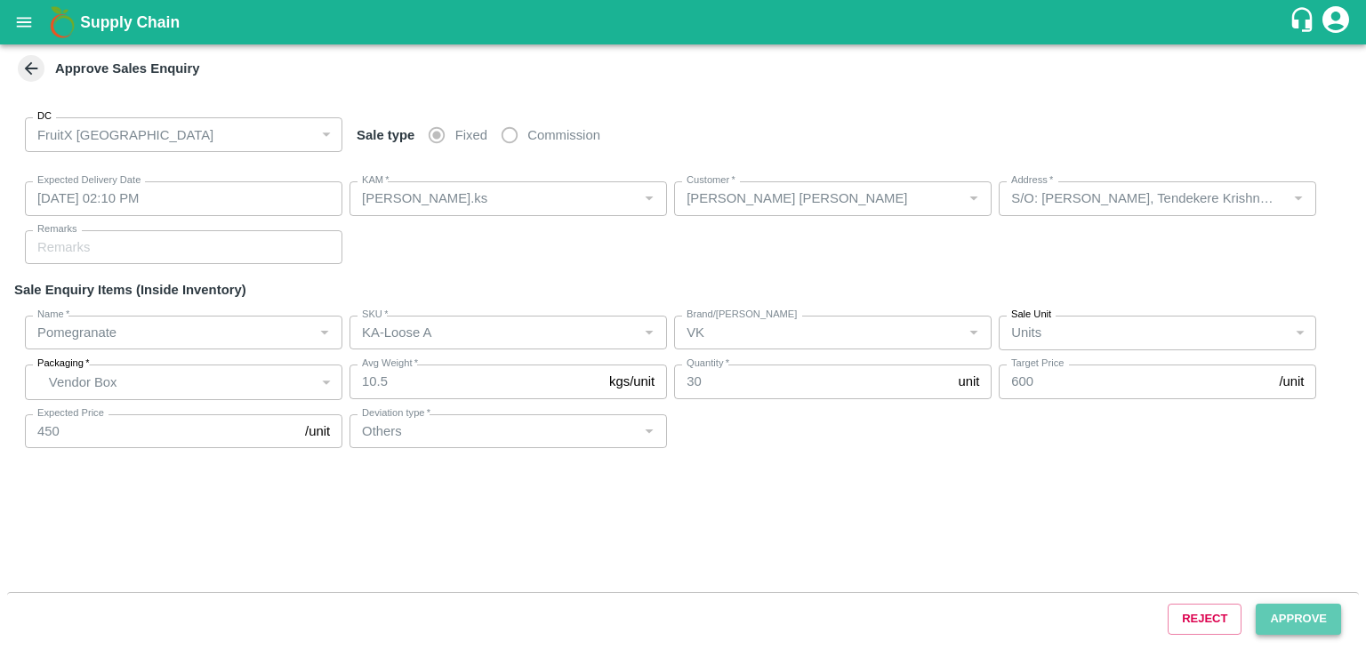
click at [1277, 605] on button "Approve" at bounding box center [1297, 619] width 85 height 31
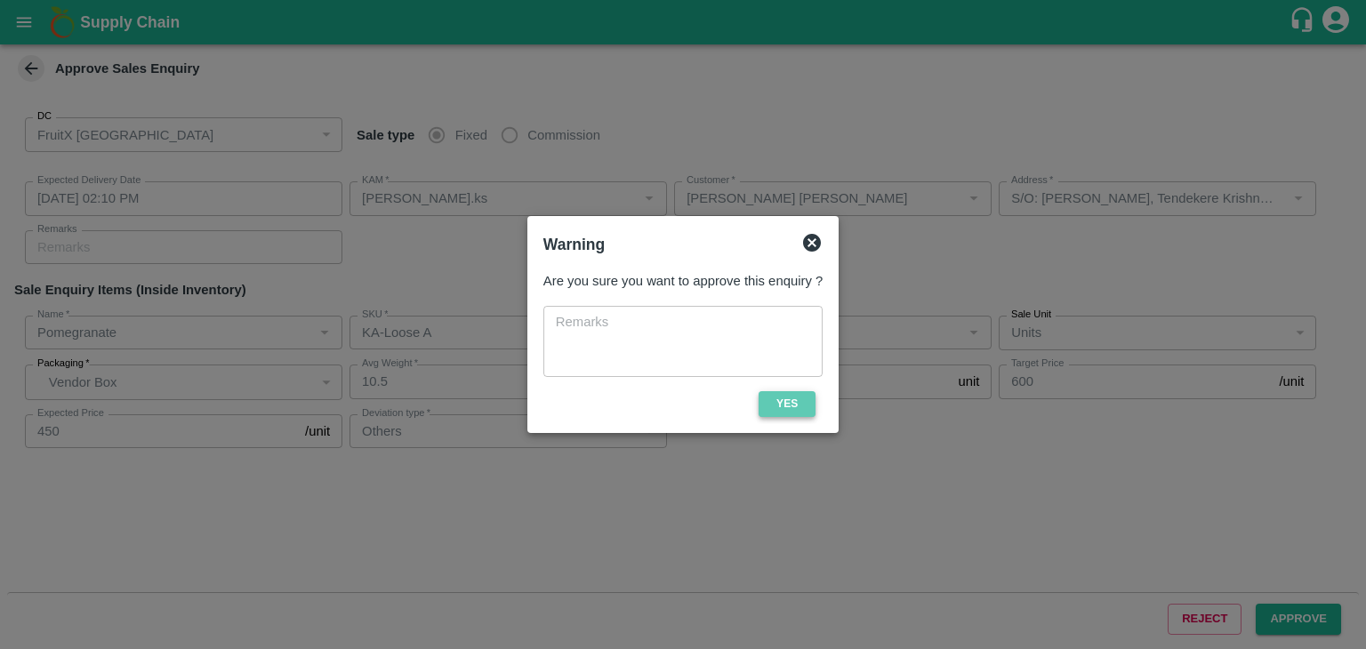
click at [811, 410] on button "Yes" at bounding box center [786, 404] width 57 height 26
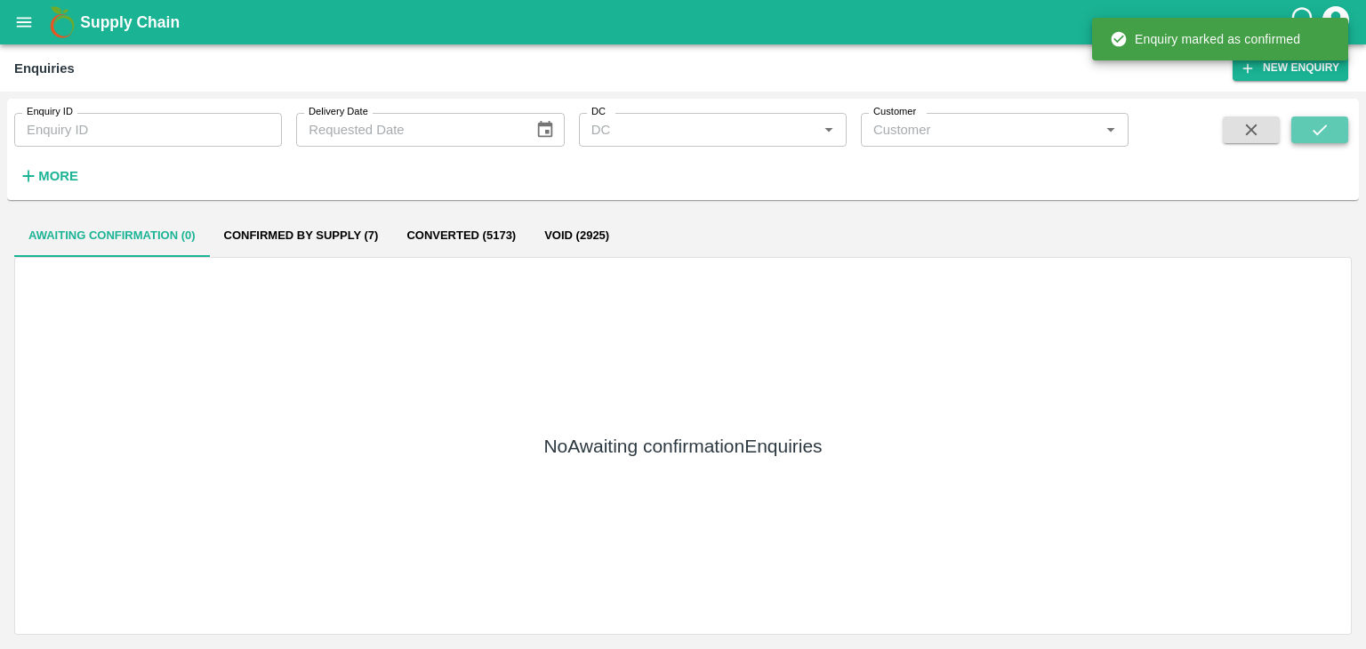
click at [1299, 121] on button "submit" at bounding box center [1319, 129] width 57 height 27
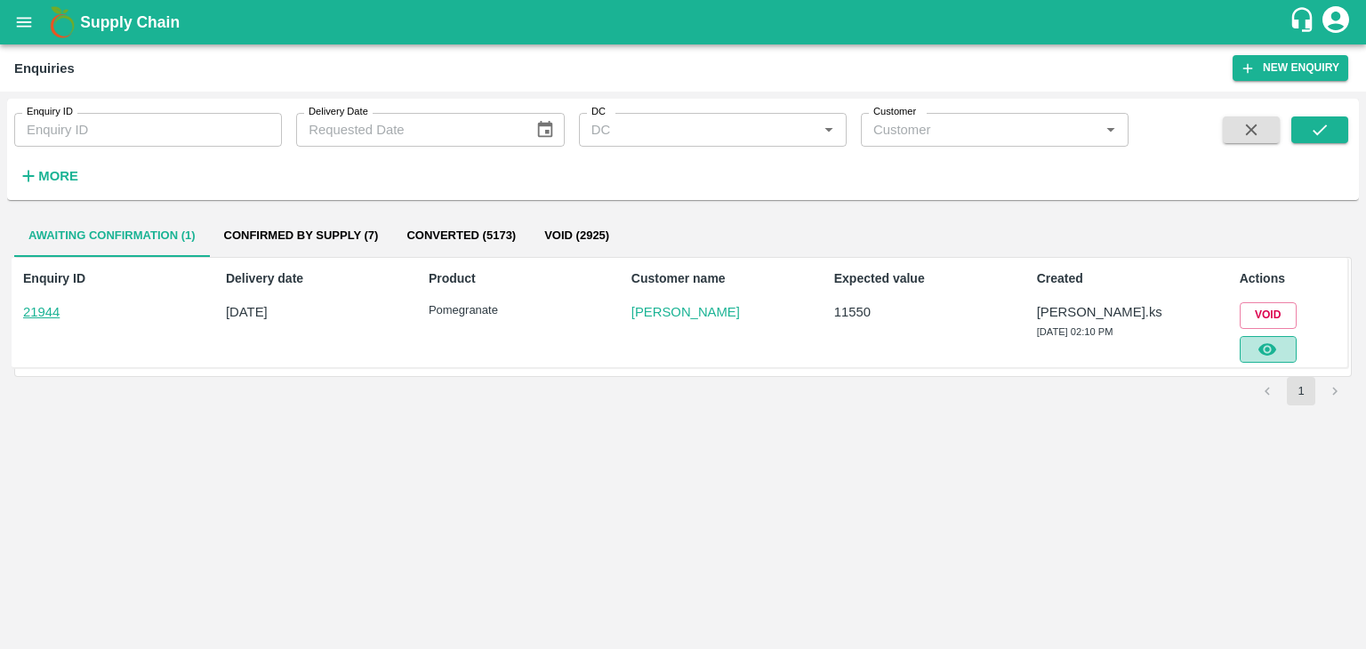
click at [1281, 343] on button "button" at bounding box center [1267, 349] width 57 height 27
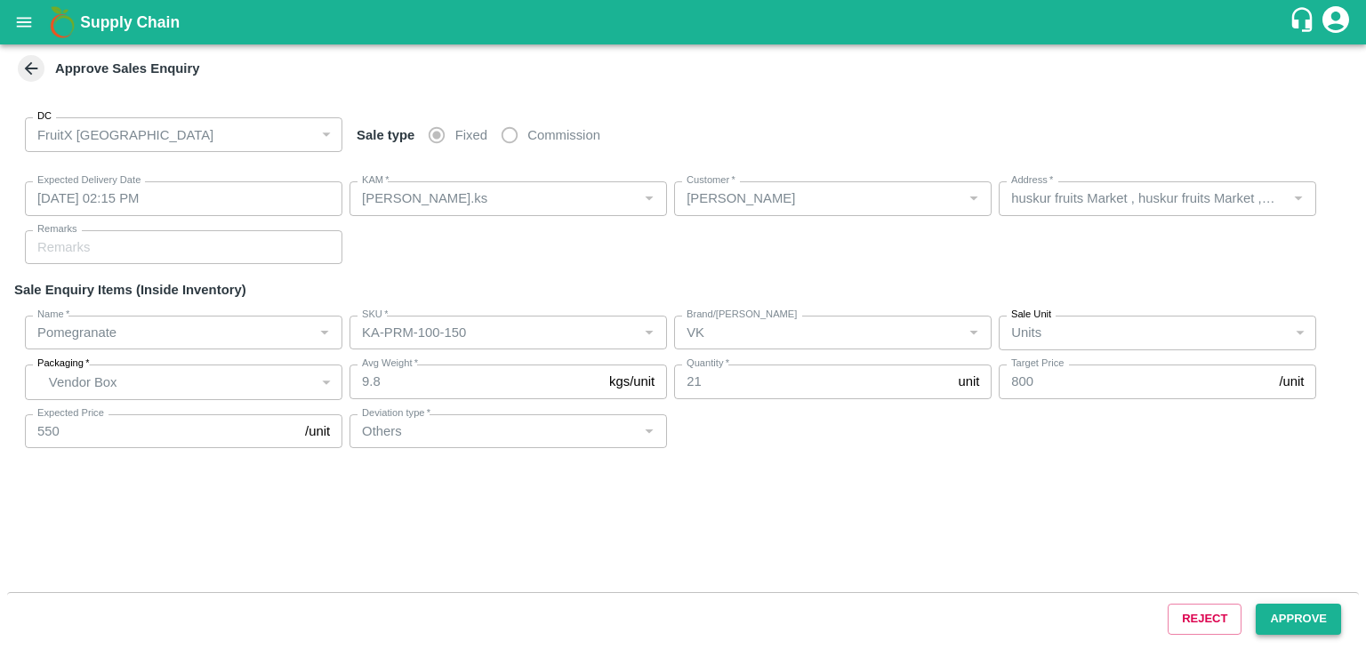
click at [1290, 616] on button "Approve" at bounding box center [1297, 619] width 85 height 31
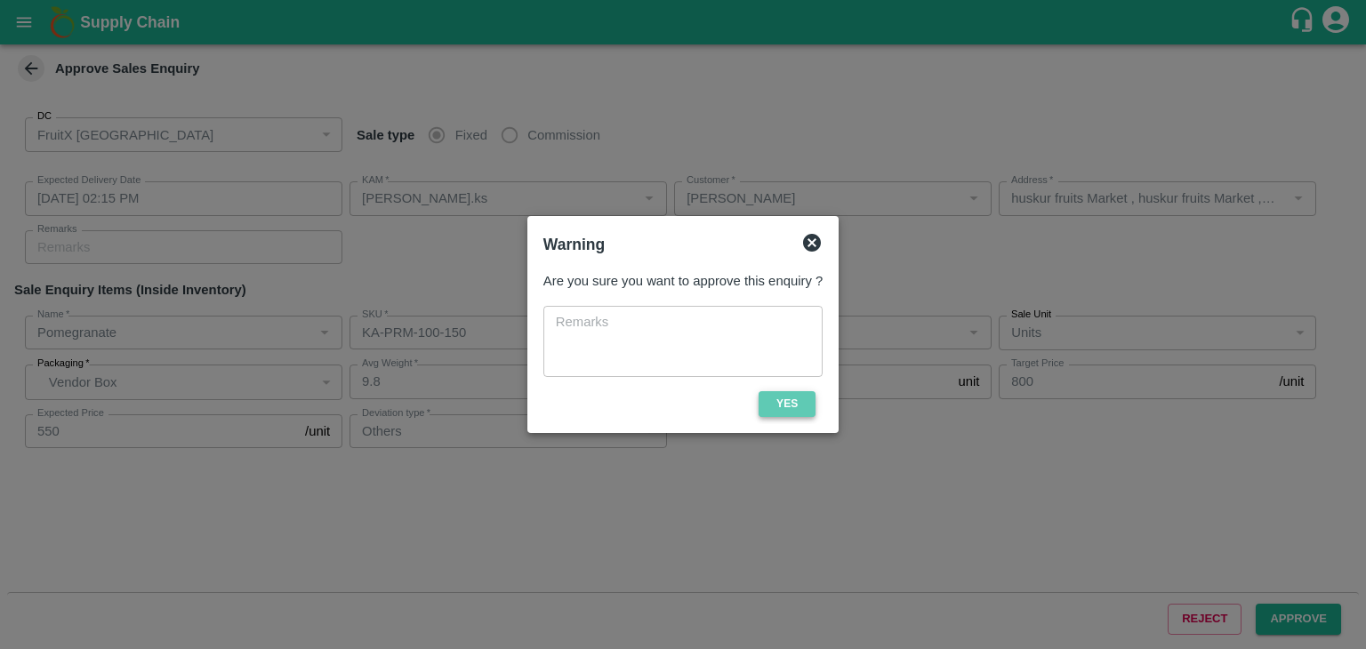
click at [797, 394] on button "Yes" at bounding box center [786, 404] width 57 height 26
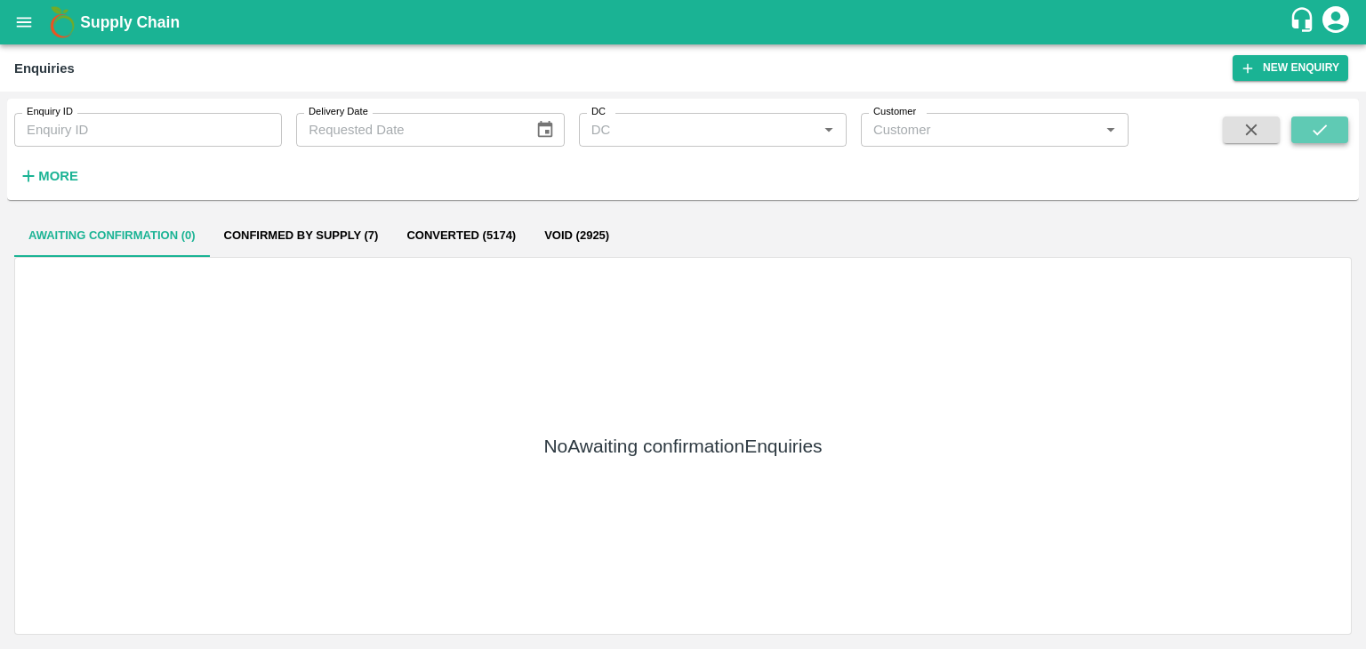
click at [1316, 131] on icon "submit" at bounding box center [1320, 130] width 20 height 20
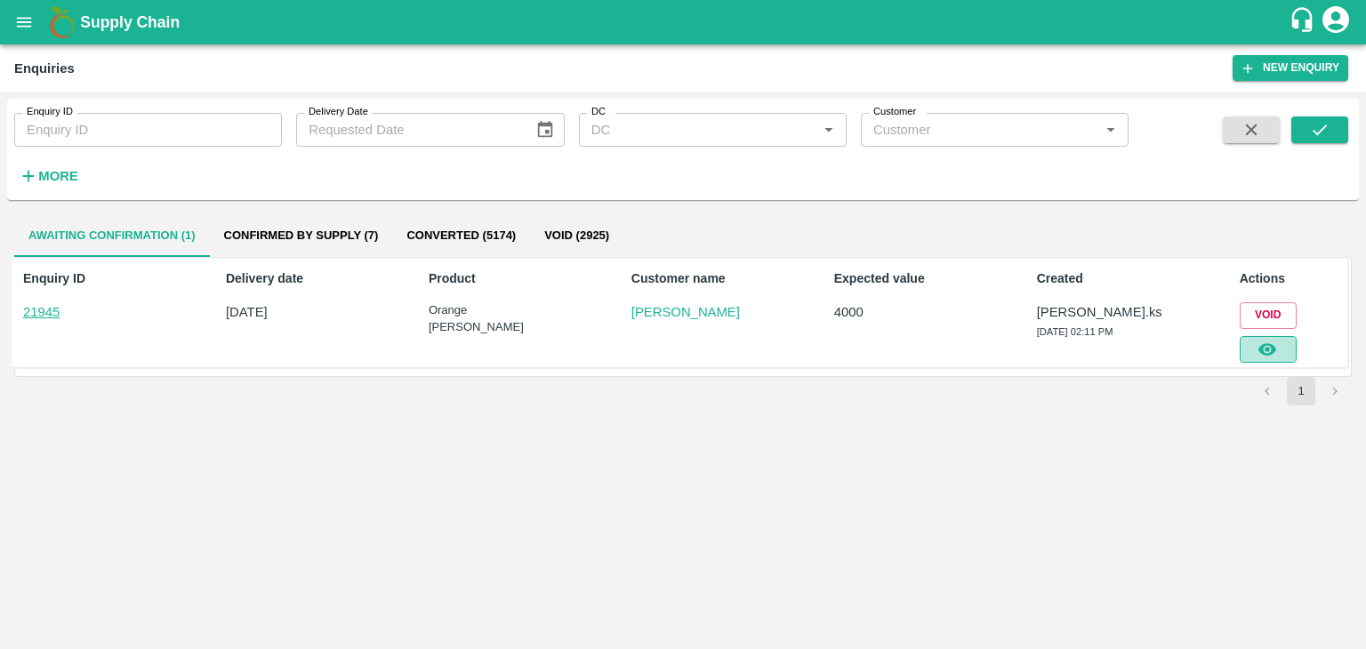
click at [1277, 344] on icon "button" at bounding box center [1267, 350] width 20 height 20
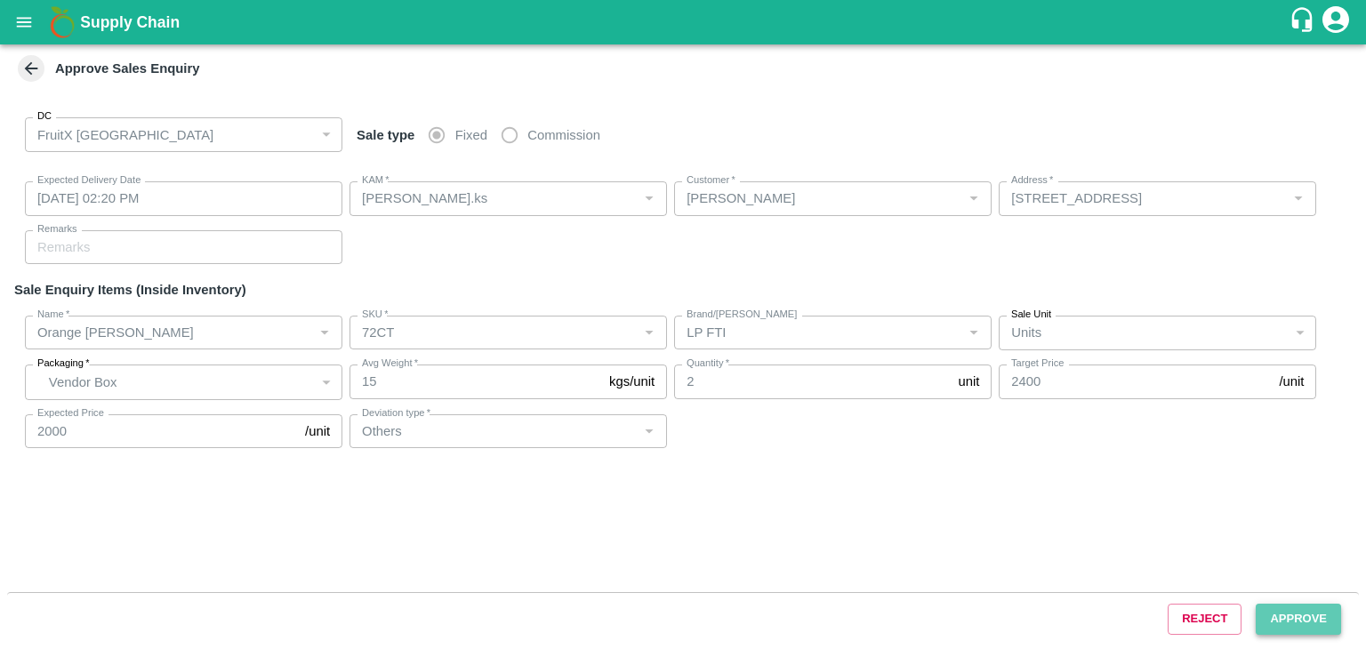
click at [1294, 621] on button "Approve" at bounding box center [1297, 619] width 85 height 31
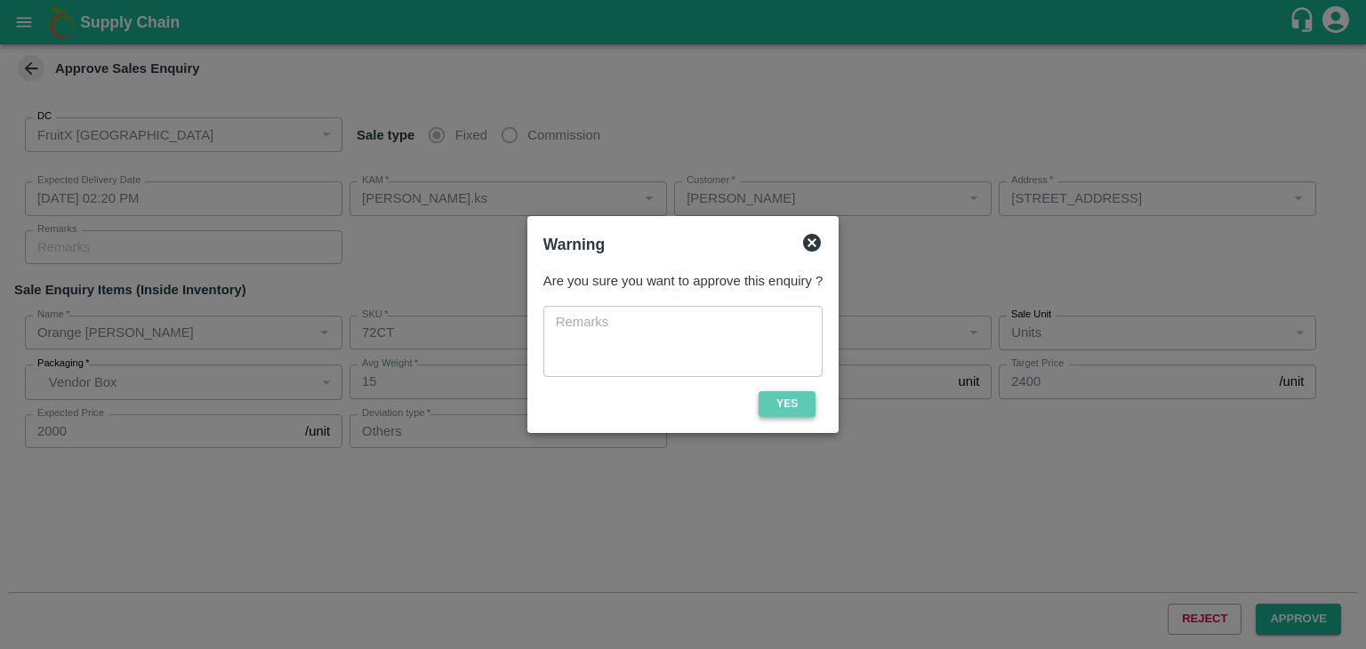
click at [811, 397] on button "Yes" at bounding box center [786, 404] width 57 height 26
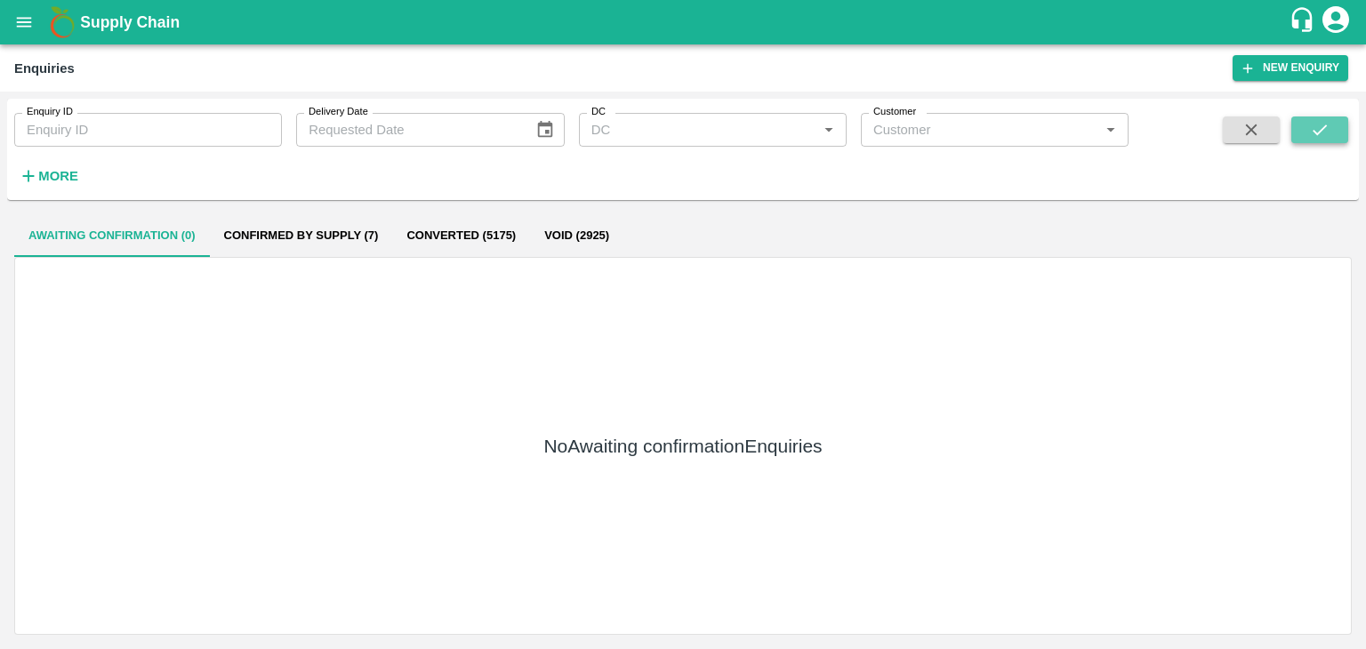
click at [1329, 129] on button "submit" at bounding box center [1319, 129] width 57 height 27
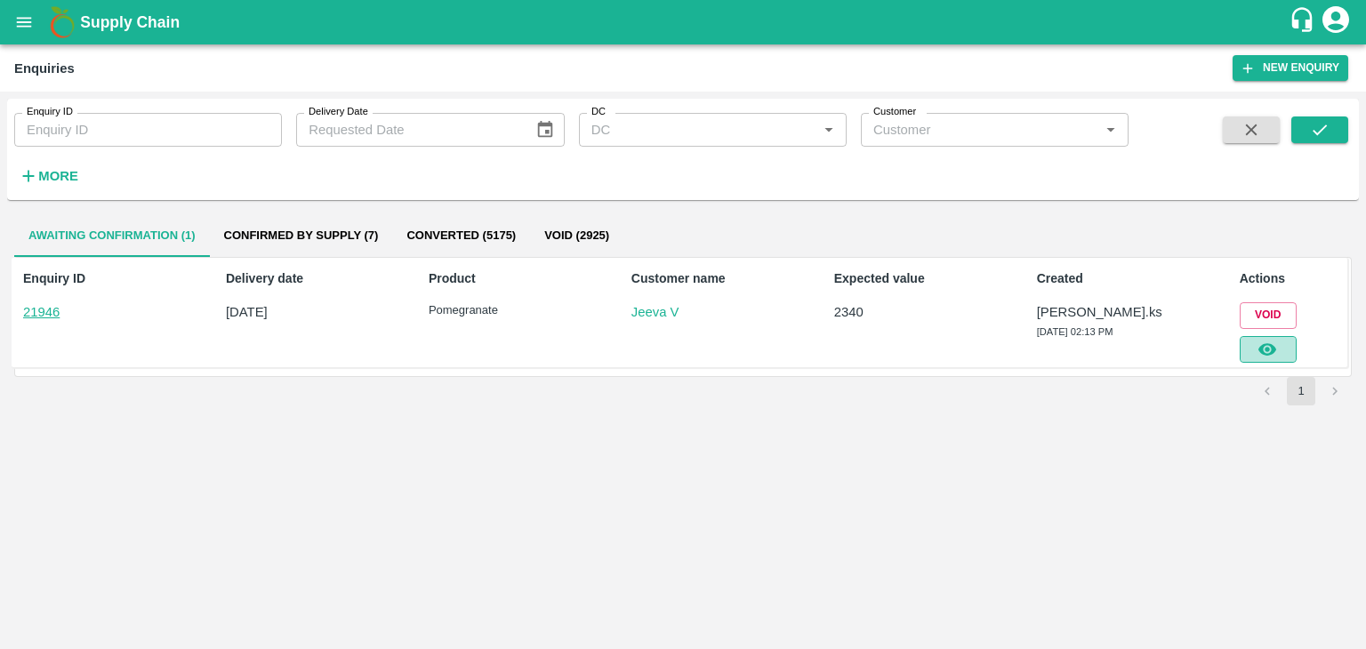
click at [1248, 338] on button "button" at bounding box center [1267, 349] width 57 height 27
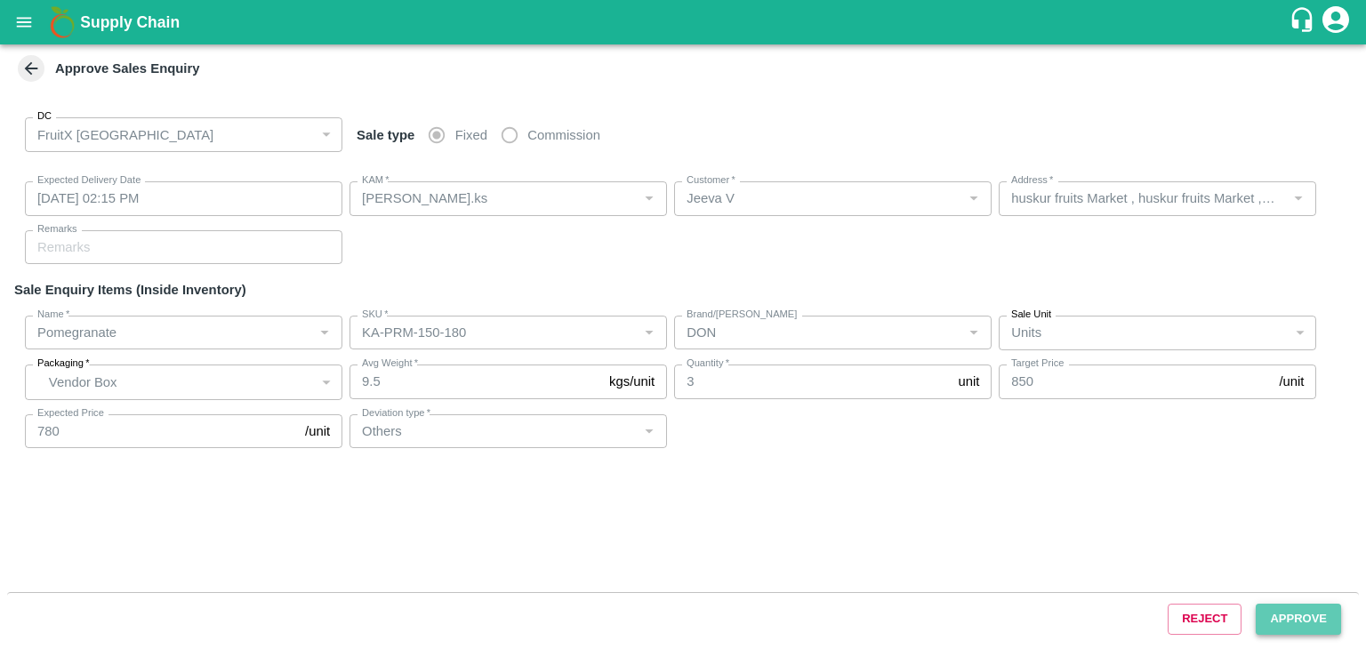
click at [1308, 616] on button "Approve" at bounding box center [1297, 619] width 85 height 31
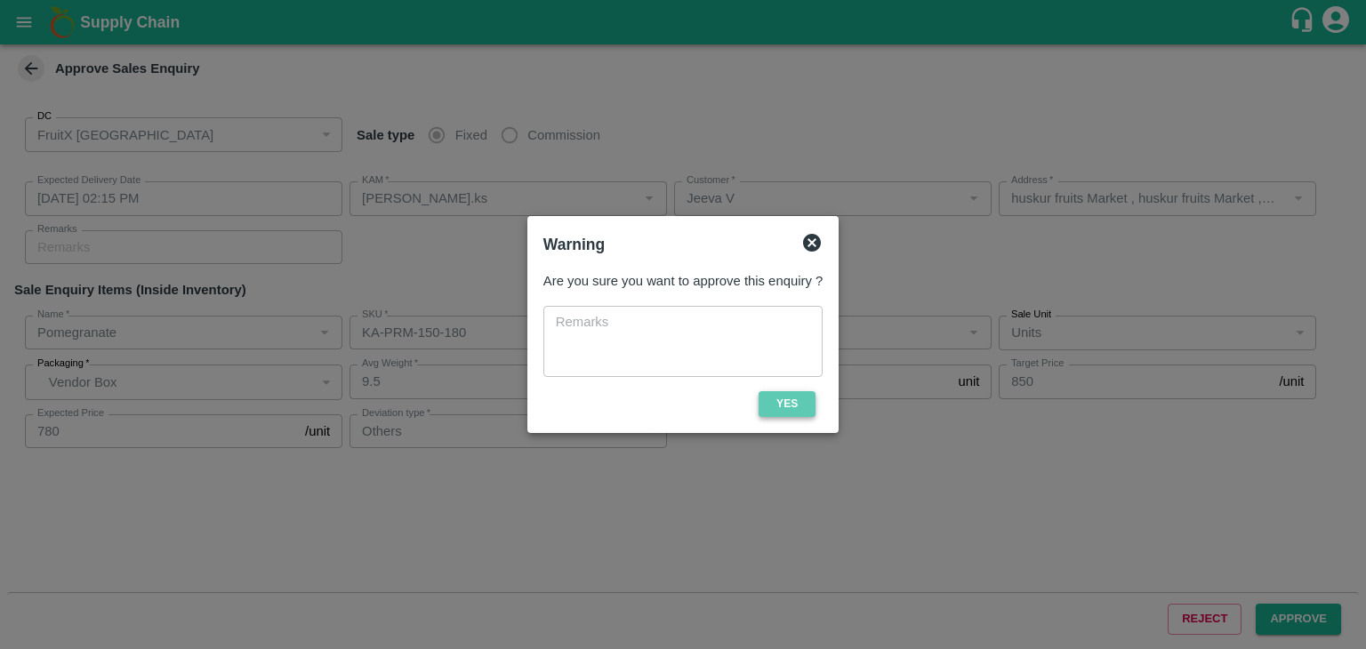
click at [800, 400] on button "Yes" at bounding box center [786, 404] width 57 height 26
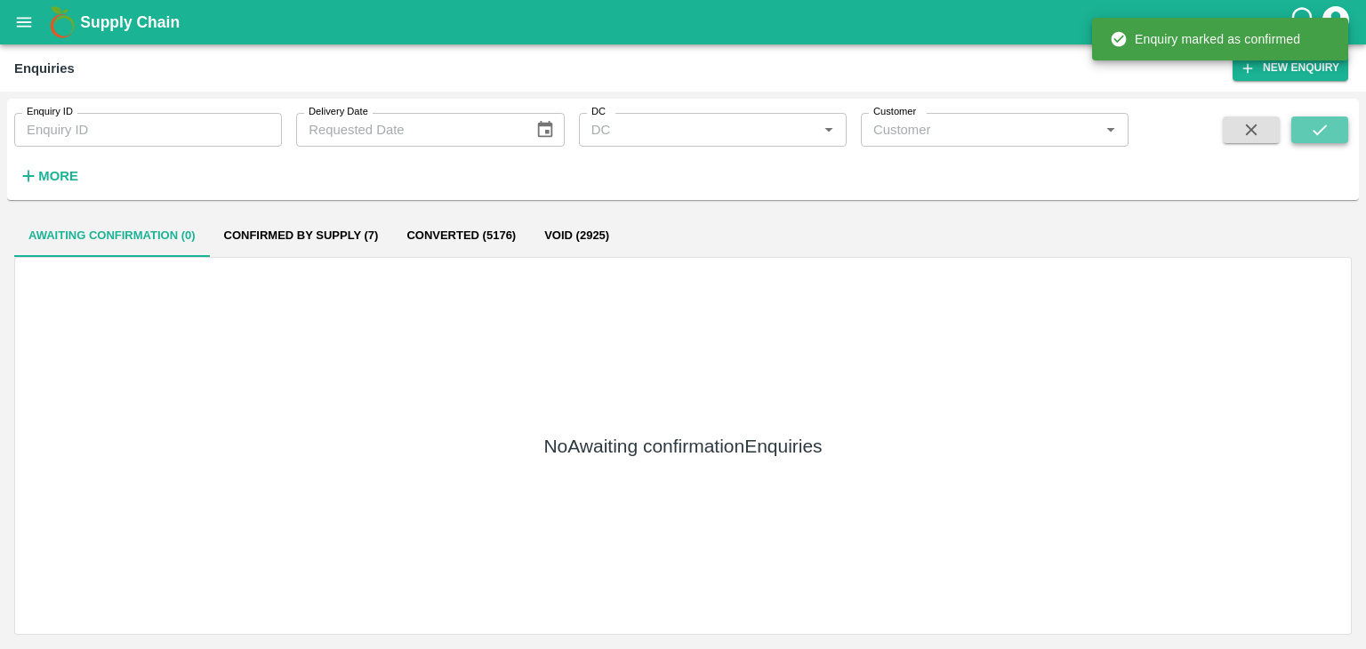
click at [1310, 120] on icon "submit" at bounding box center [1320, 130] width 20 height 20
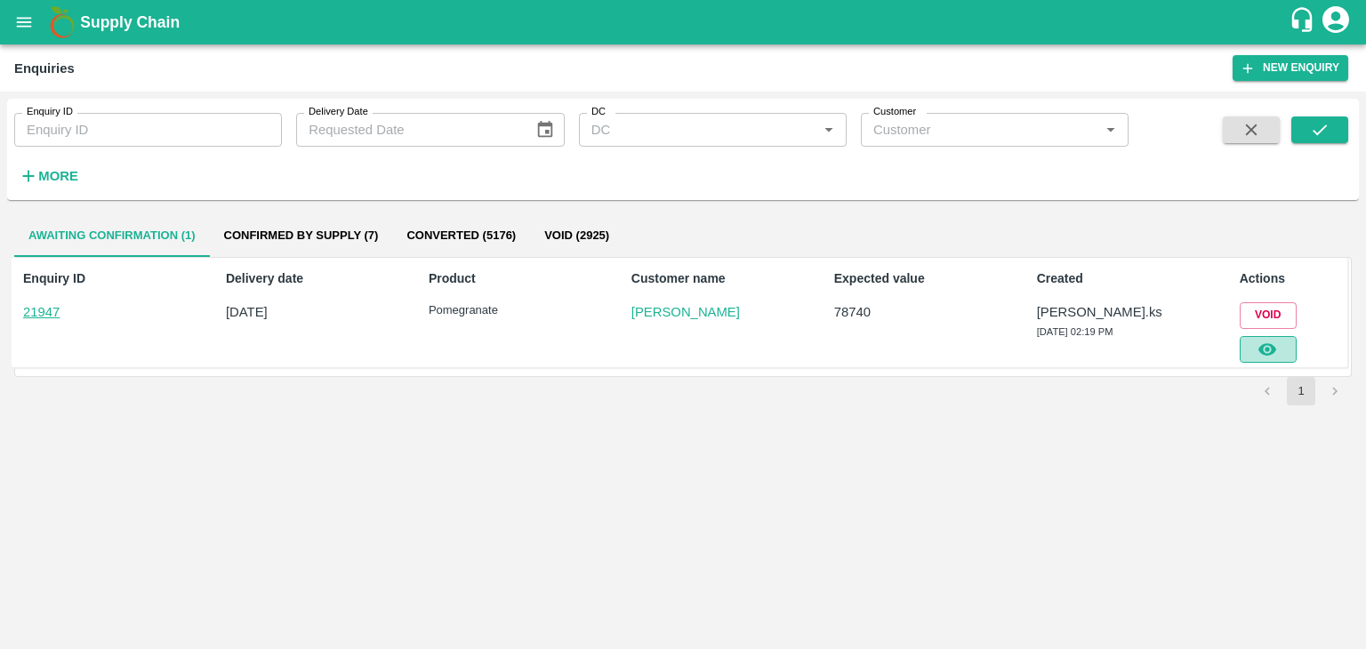
click at [1264, 357] on icon "button" at bounding box center [1267, 350] width 20 height 20
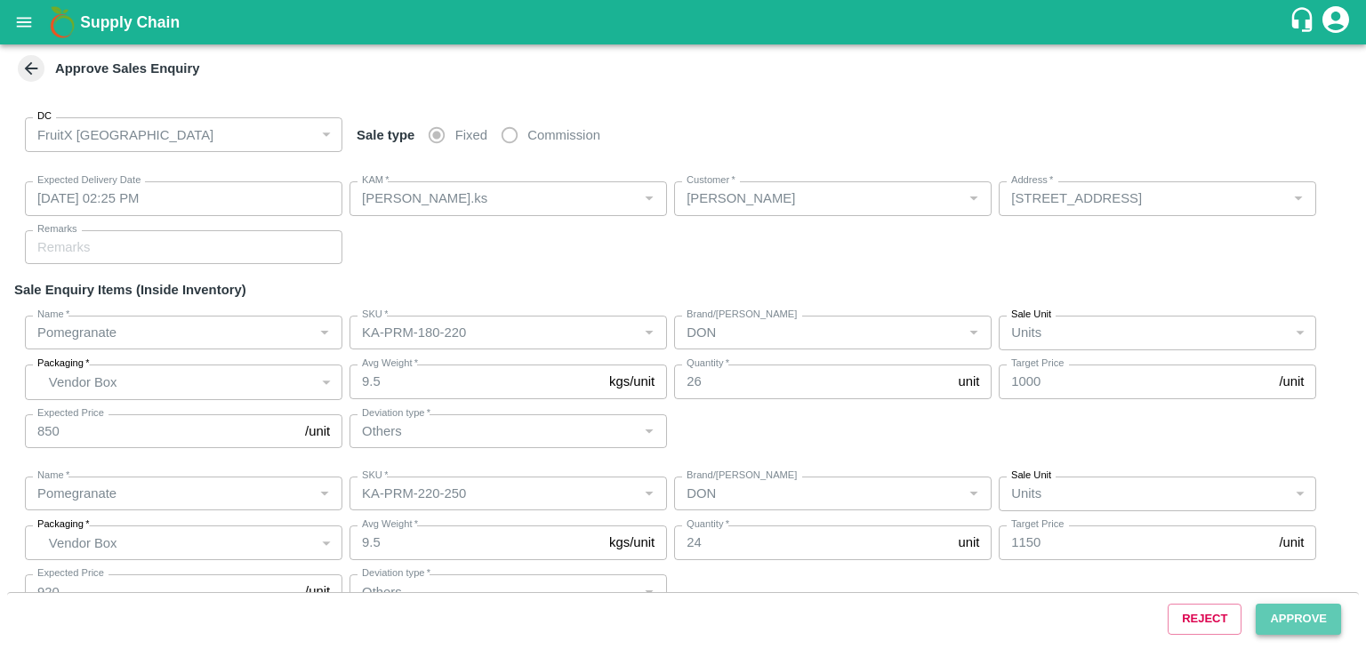
click at [1294, 612] on button "Approve" at bounding box center [1297, 619] width 85 height 31
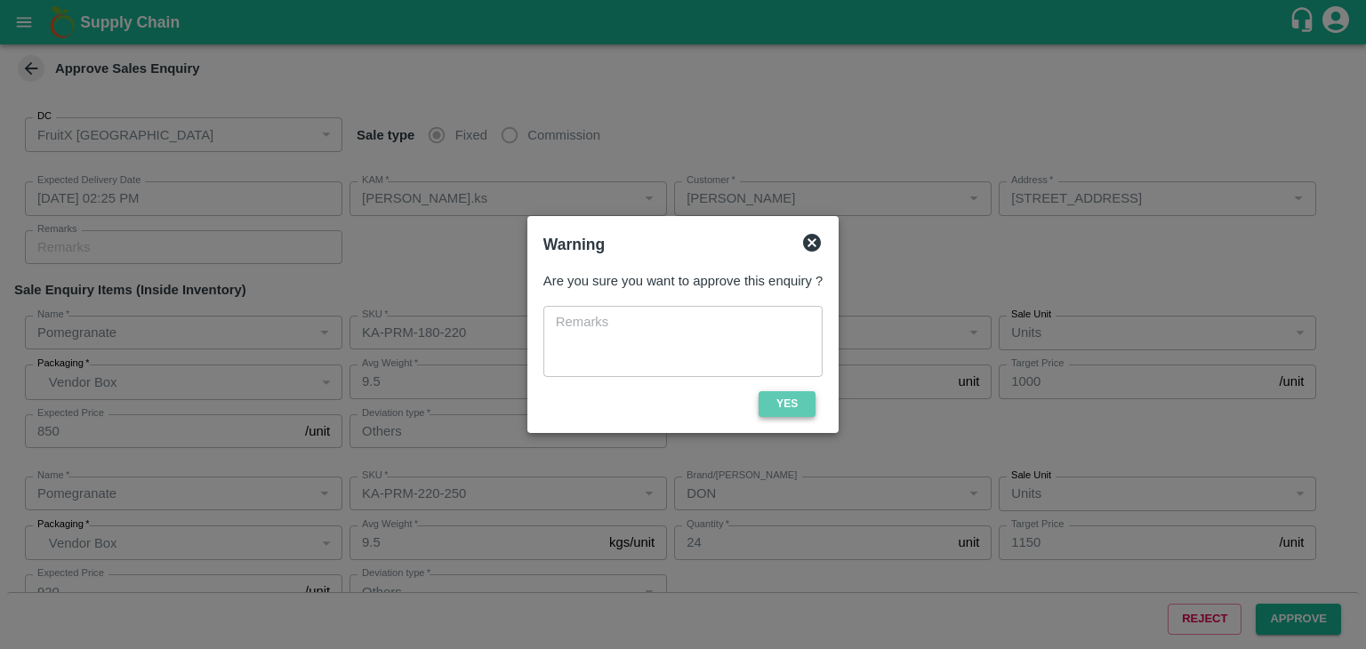
click at [773, 410] on button "Yes" at bounding box center [786, 404] width 57 height 26
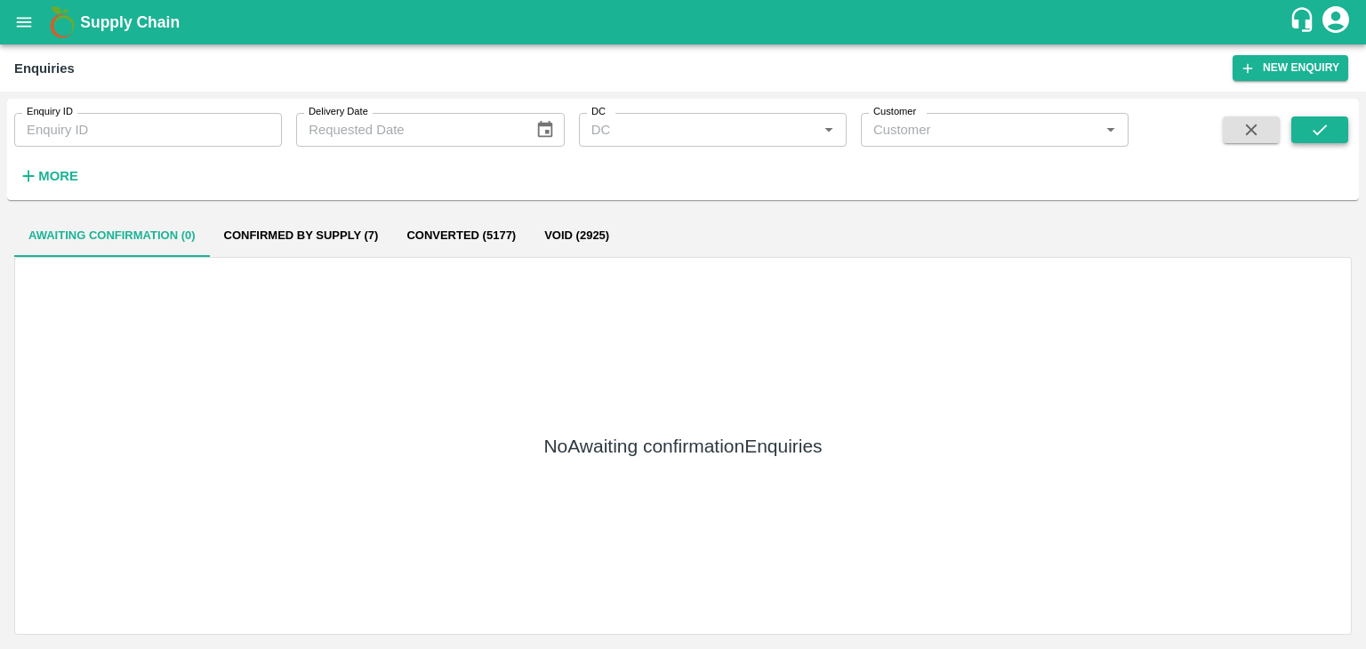
click at [1326, 124] on icon "submit" at bounding box center [1320, 130] width 20 height 20
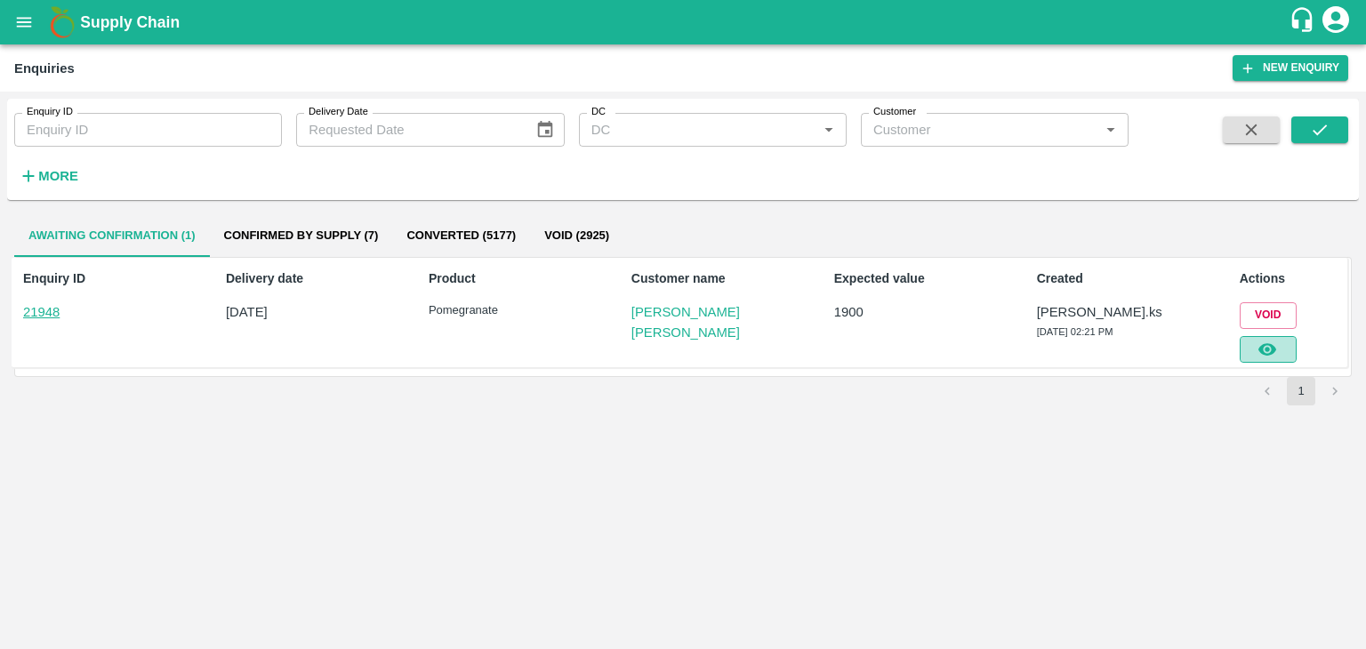
click at [1275, 346] on icon "button" at bounding box center [1267, 349] width 18 height 12
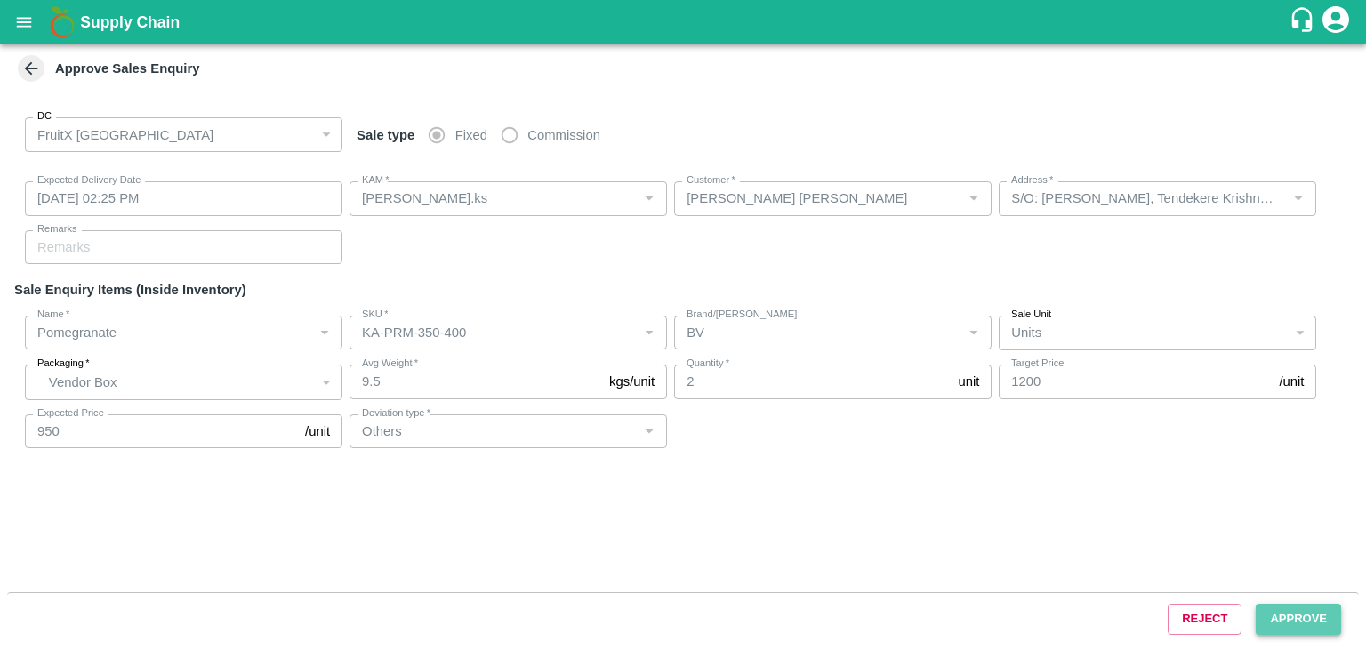
click at [1256, 615] on button "Approve" at bounding box center [1297, 619] width 85 height 31
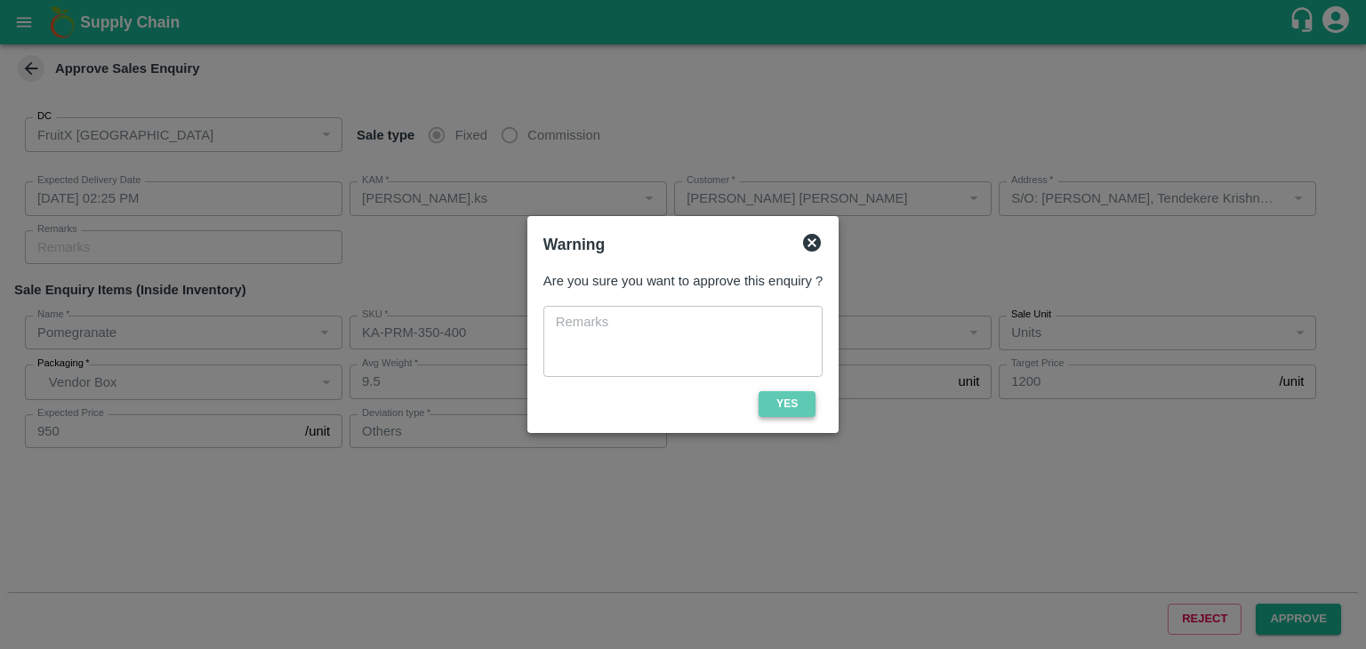
click at [793, 413] on button "Yes" at bounding box center [786, 404] width 57 height 26
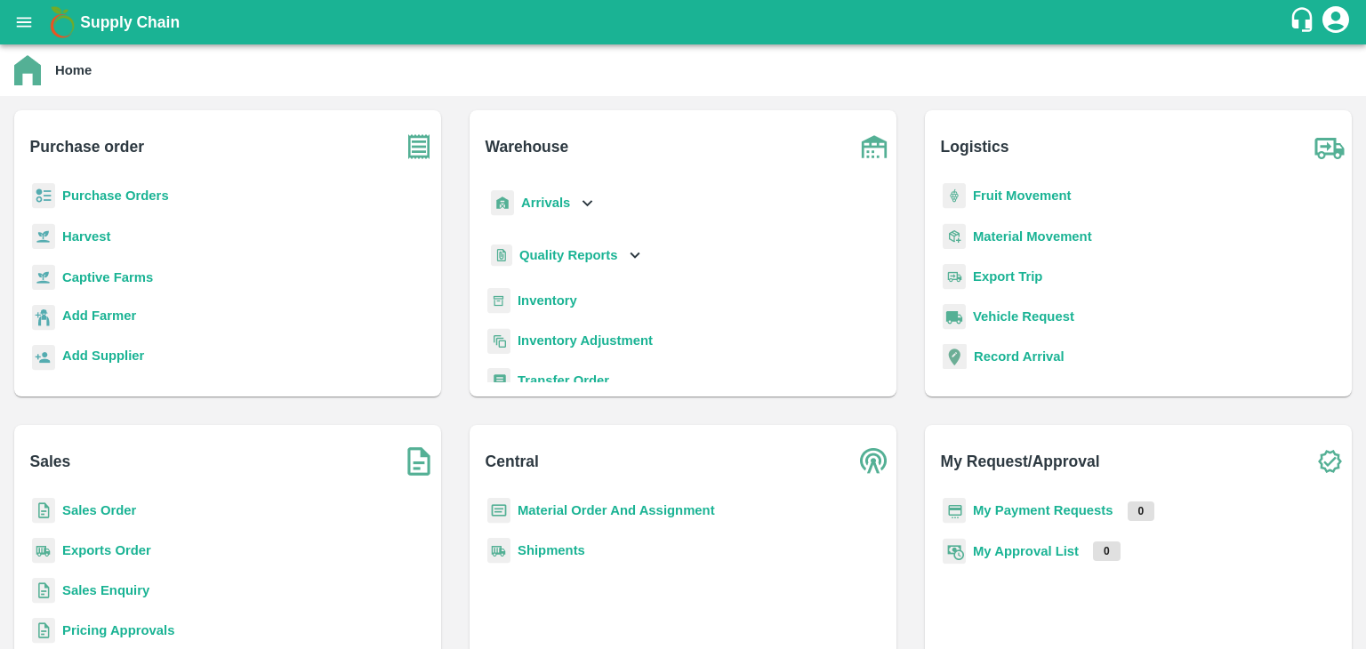
click at [537, 298] on b "Inventory" at bounding box center [547, 300] width 60 height 14
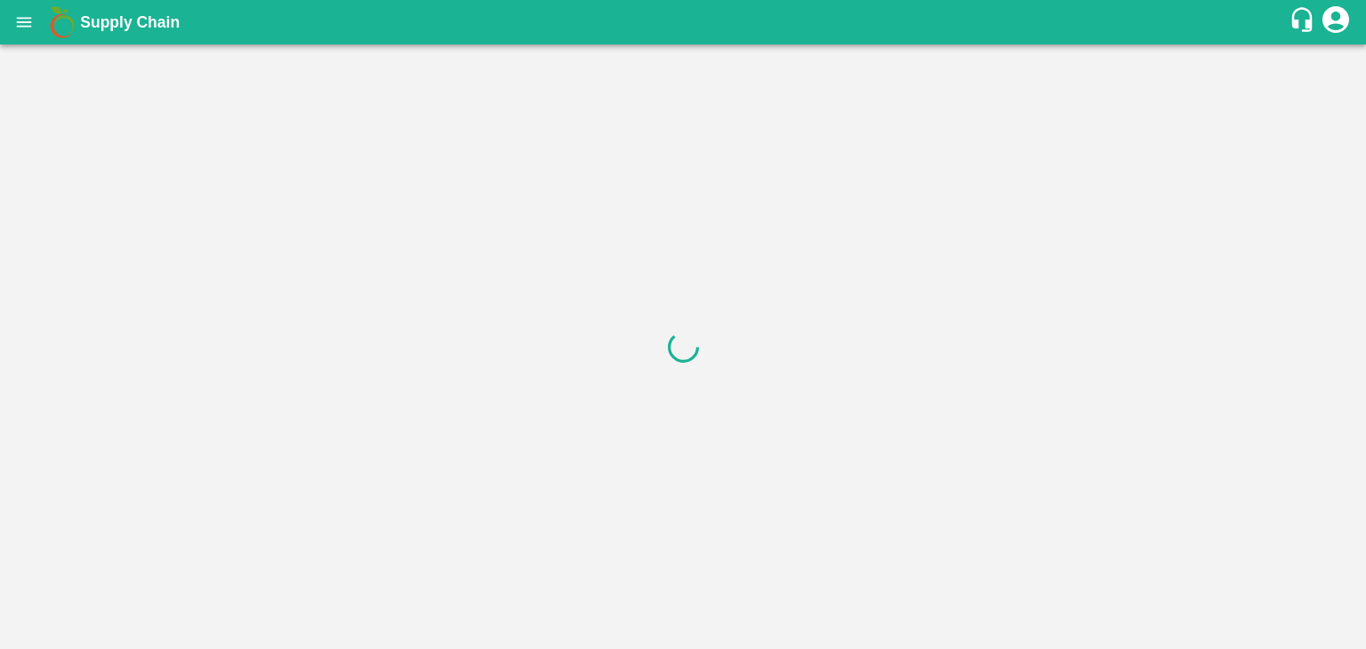
click at [583, 249] on div at bounding box center [683, 346] width 1366 height 605
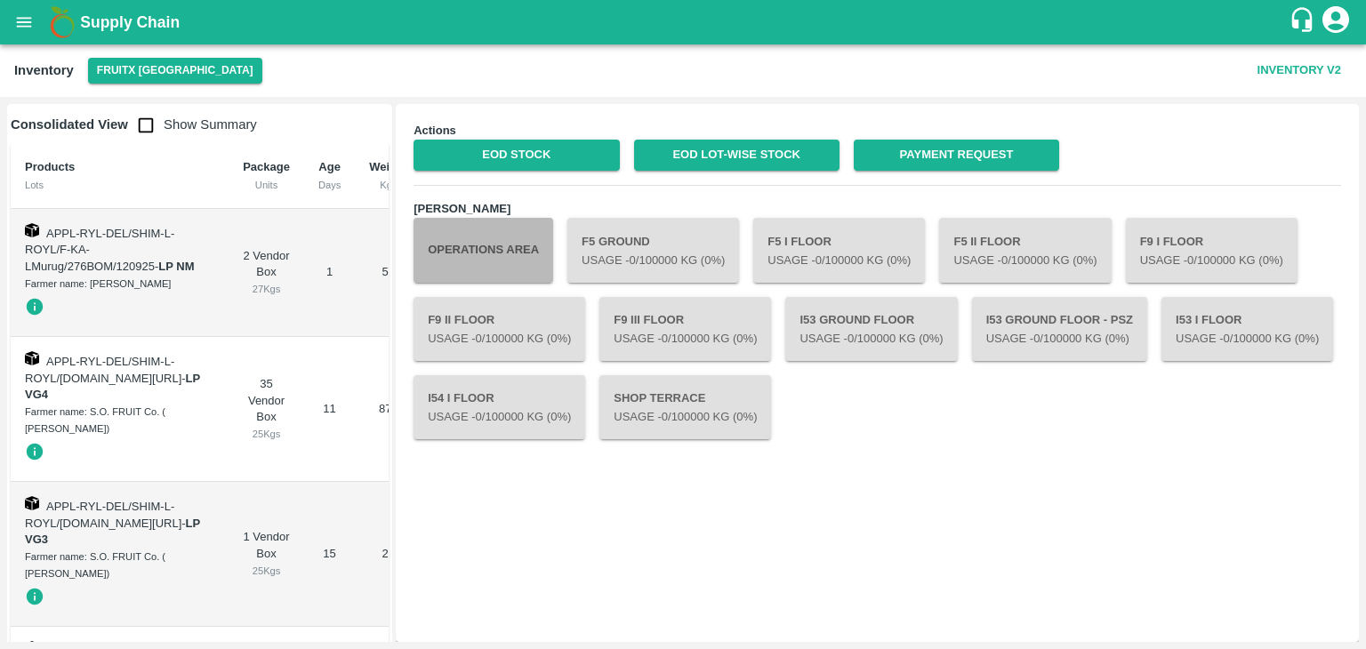
click at [423, 223] on button "Operations Area" at bounding box center [483, 250] width 140 height 64
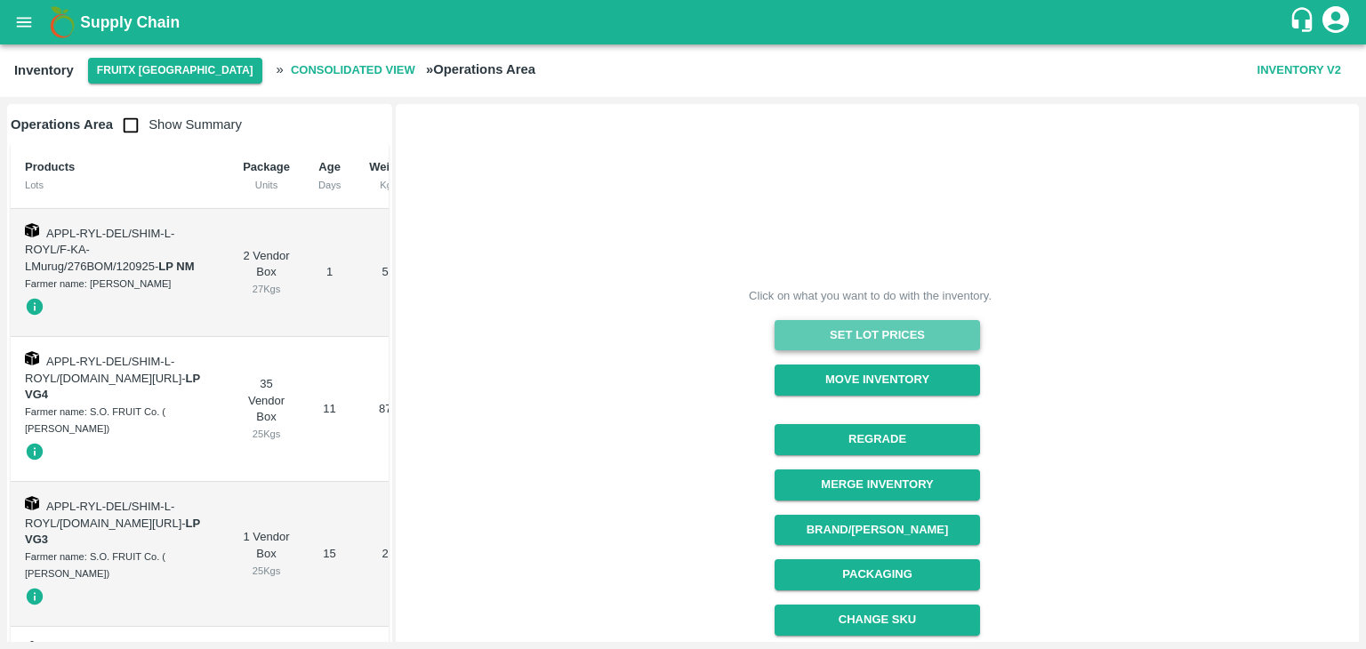
click at [789, 339] on button "Set Lot Prices" at bounding box center [876, 335] width 205 height 31
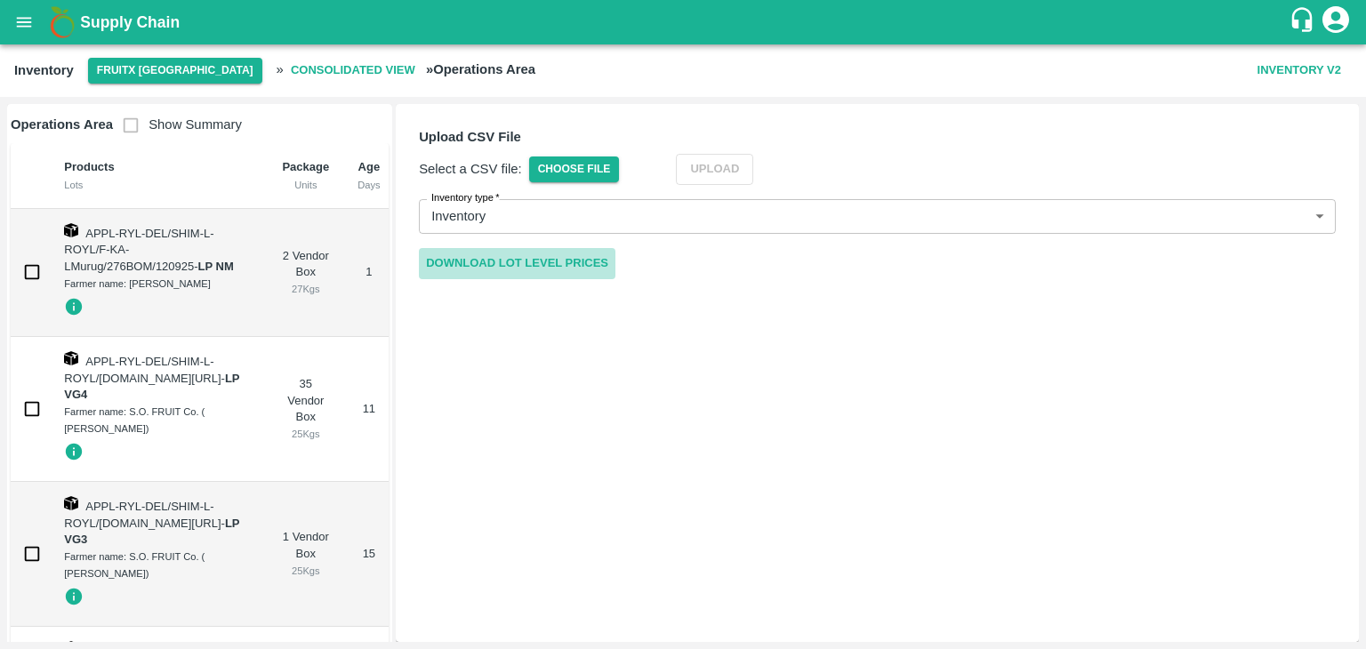
click at [591, 255] on link "Download Lot Level Prices" at bounding box center [517, 263] width 196 height 31
